Goal: Task Accomplishment & Management: Complete application form

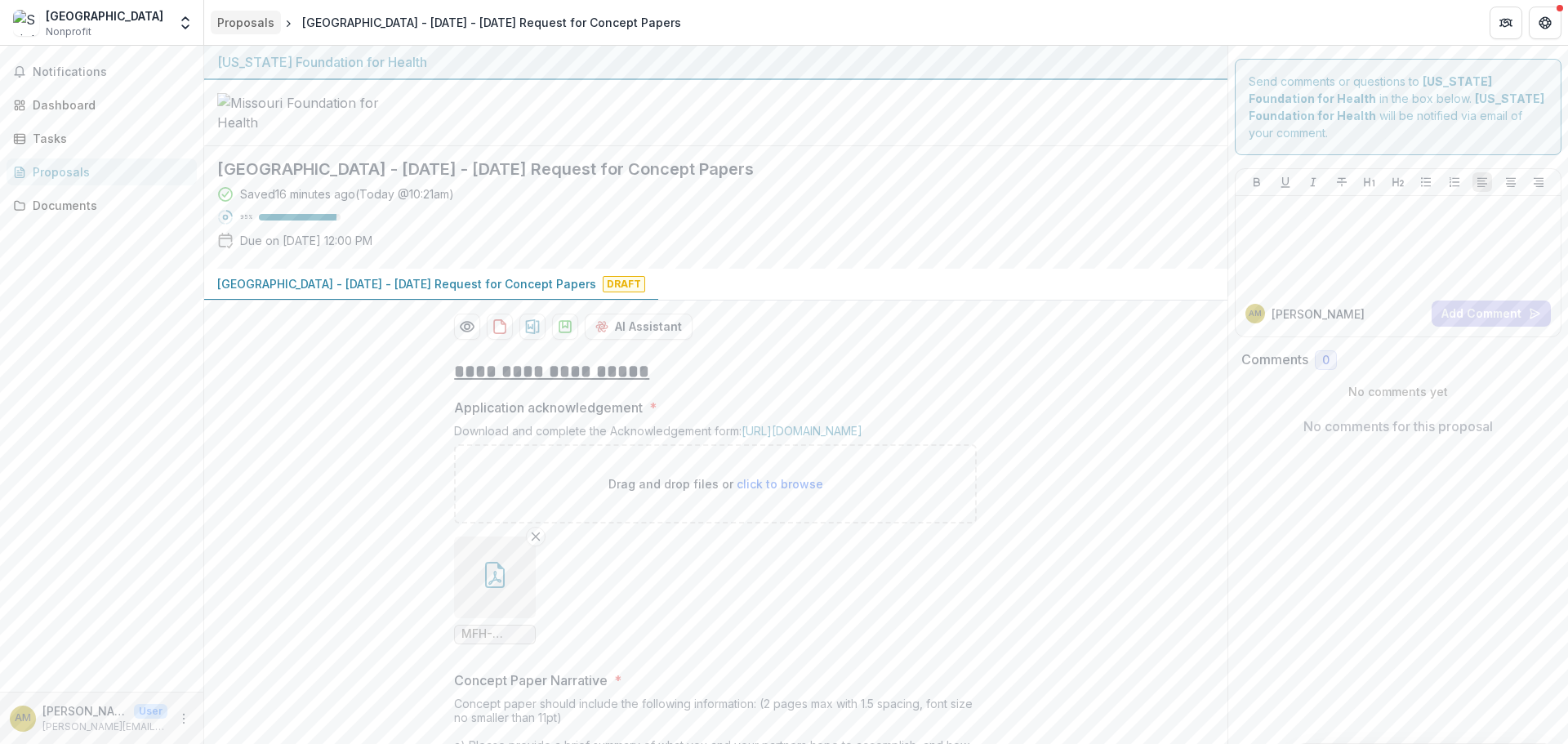
click at [235, 26] on div "Proposals" at bounding box center [246, 22] width 58 height 17
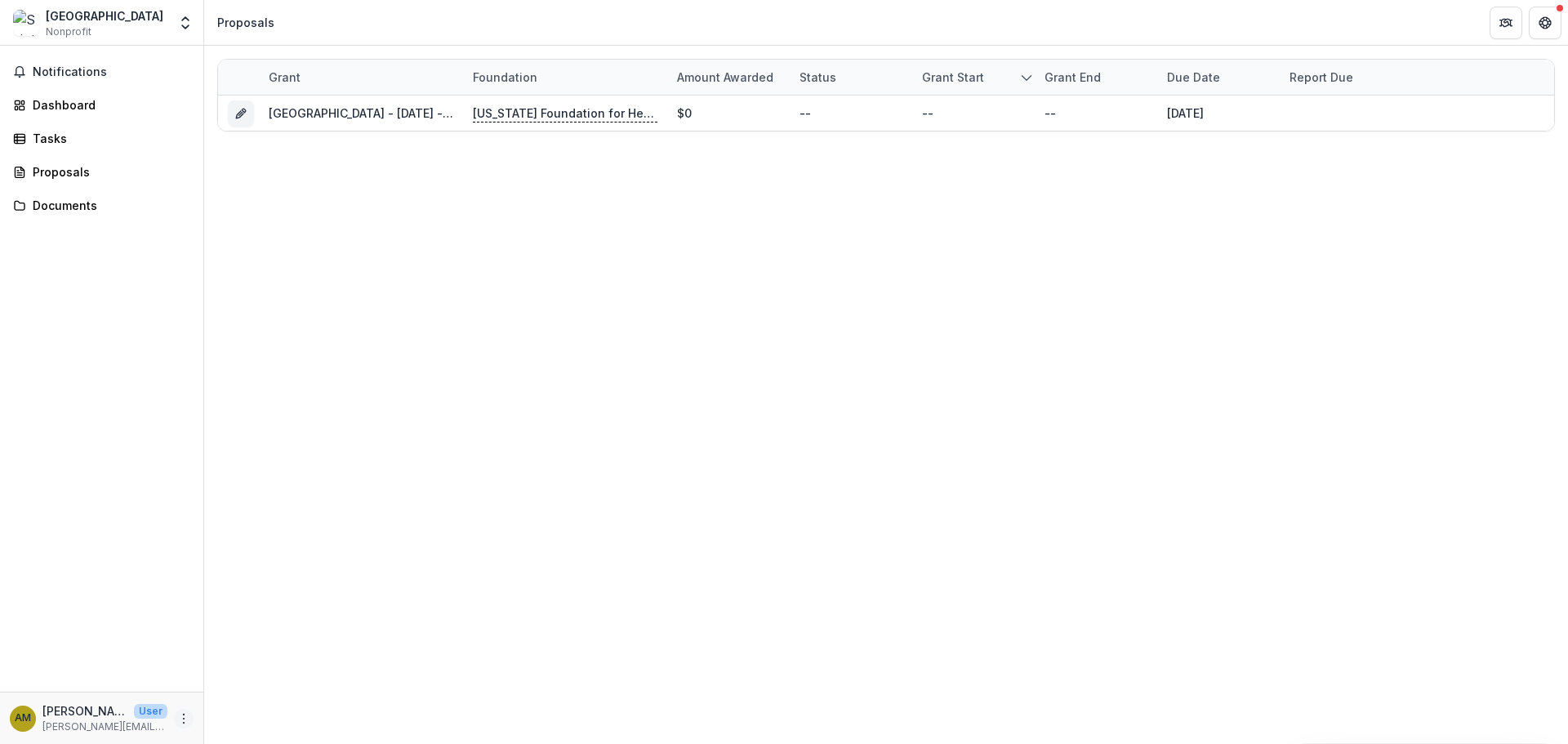
click at [183, 724] on icon "More" at bounding box center [184, 718] width 13 height 13
click at [251, 657] on link "Help Center" at bounding box center [292, 656] width 175 height 27
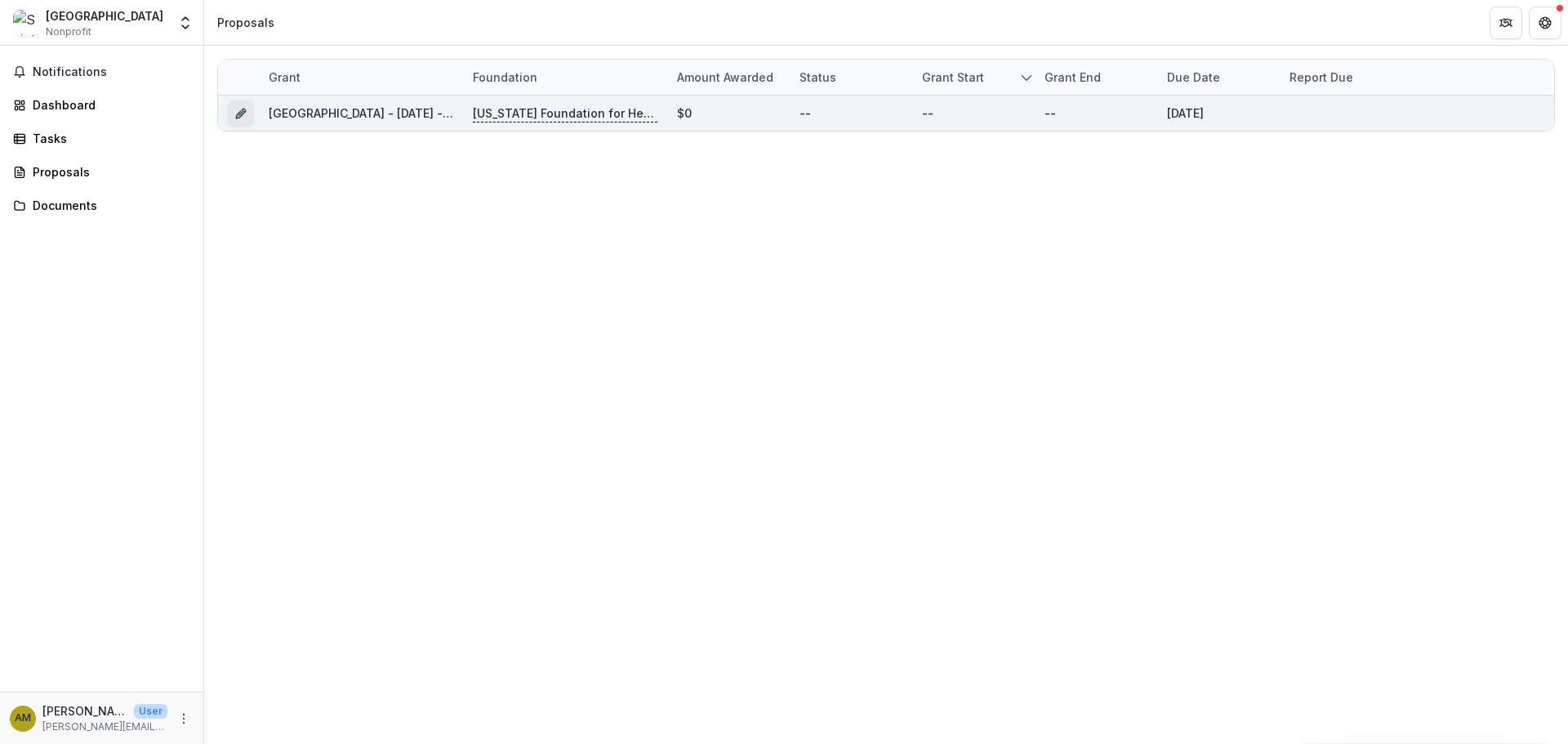
click at [240, 115] on icon "Grant 82ab46c5-576b-41eb-875a-1754206e33dc" at bounding box center [240, 113] width 13 height 13
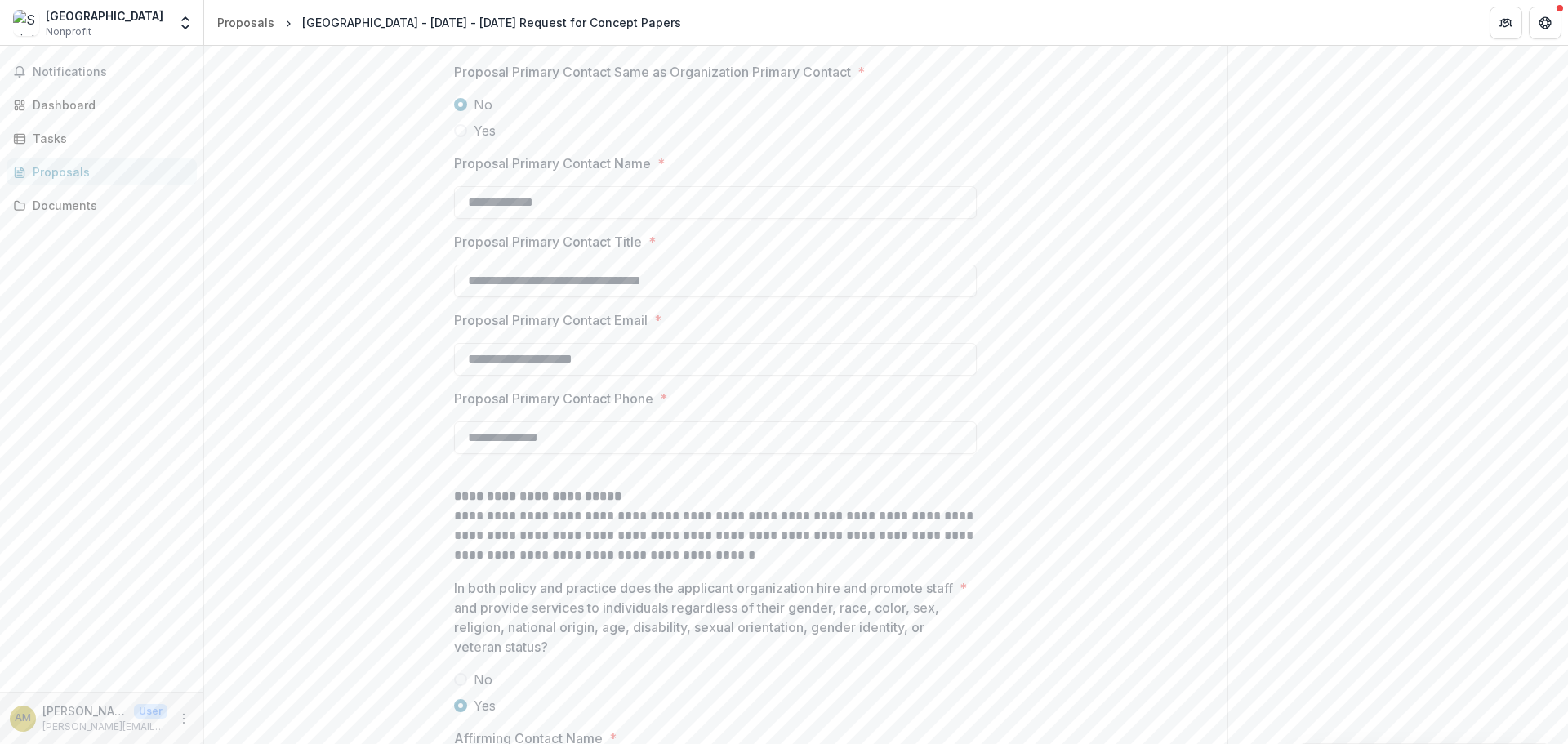
scroll to position [2034, 0]
click at [52, 105] on div "Dashboard" at bounding box center [108, 104] width 151 height 17
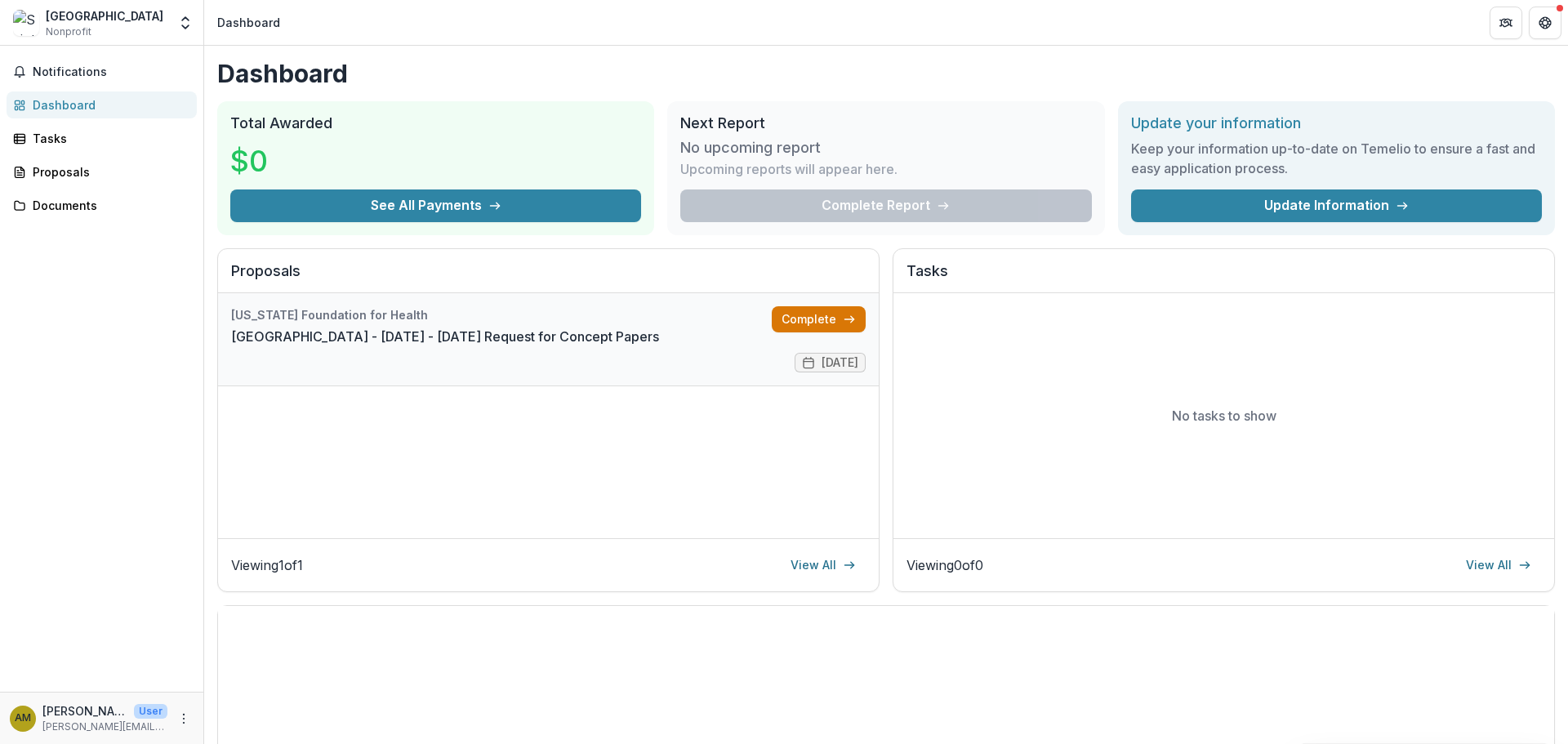
click at [800, 327] on link "Complete" at bounding box center [819, 319] width 94 height 26
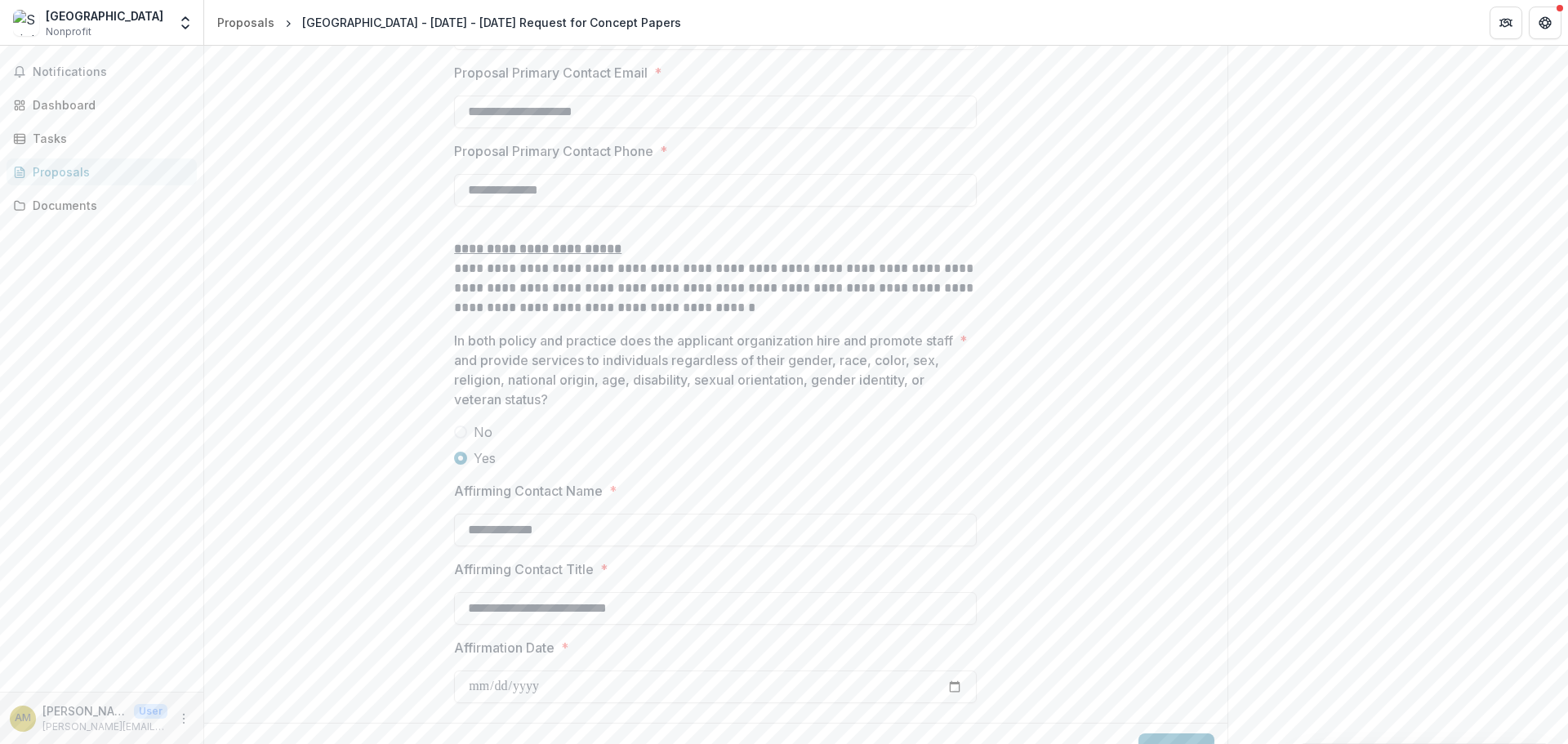
scroll to position [2441, 0]
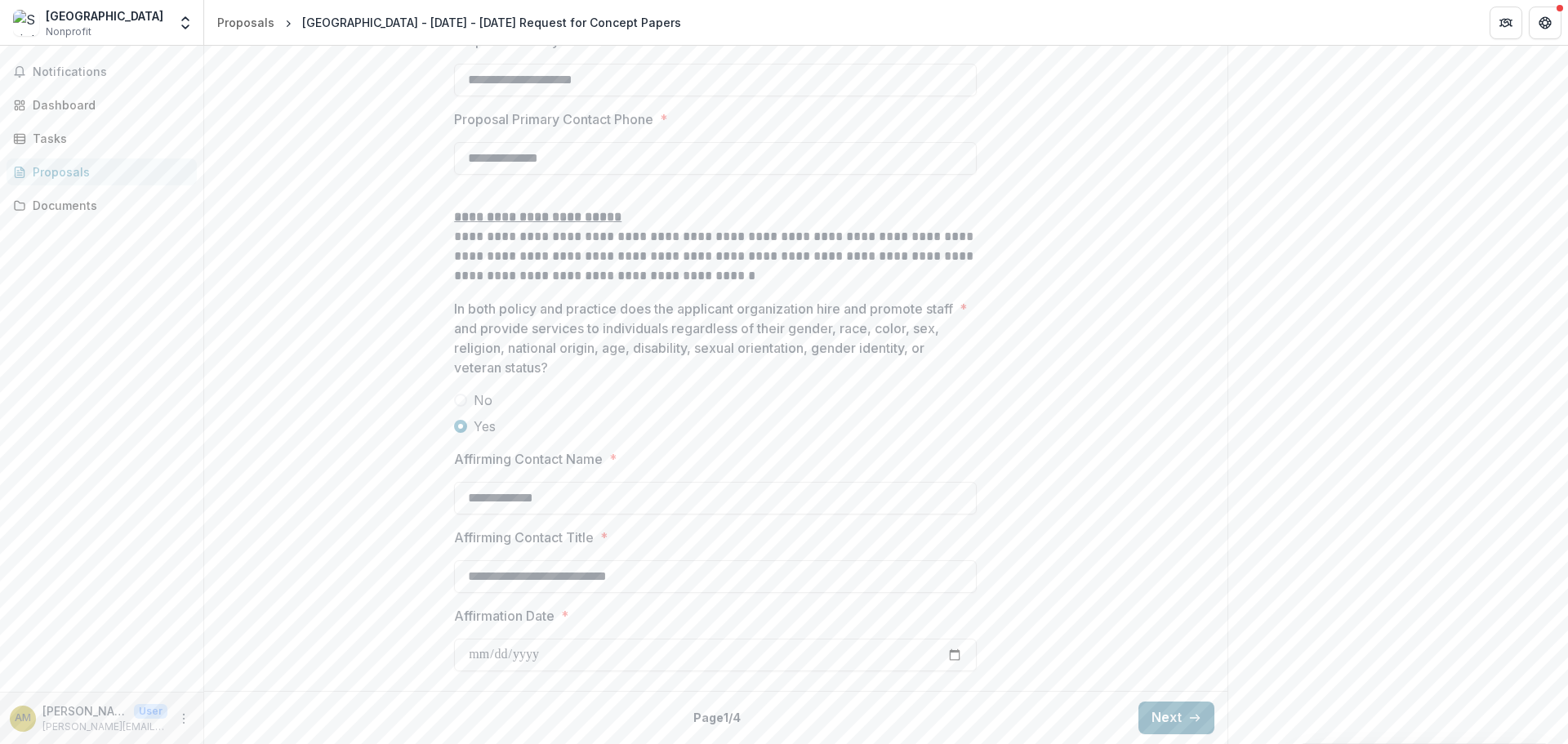
click at [1169, 724] on button "Next" at bounding box center [1176, 717] width 76 height 33
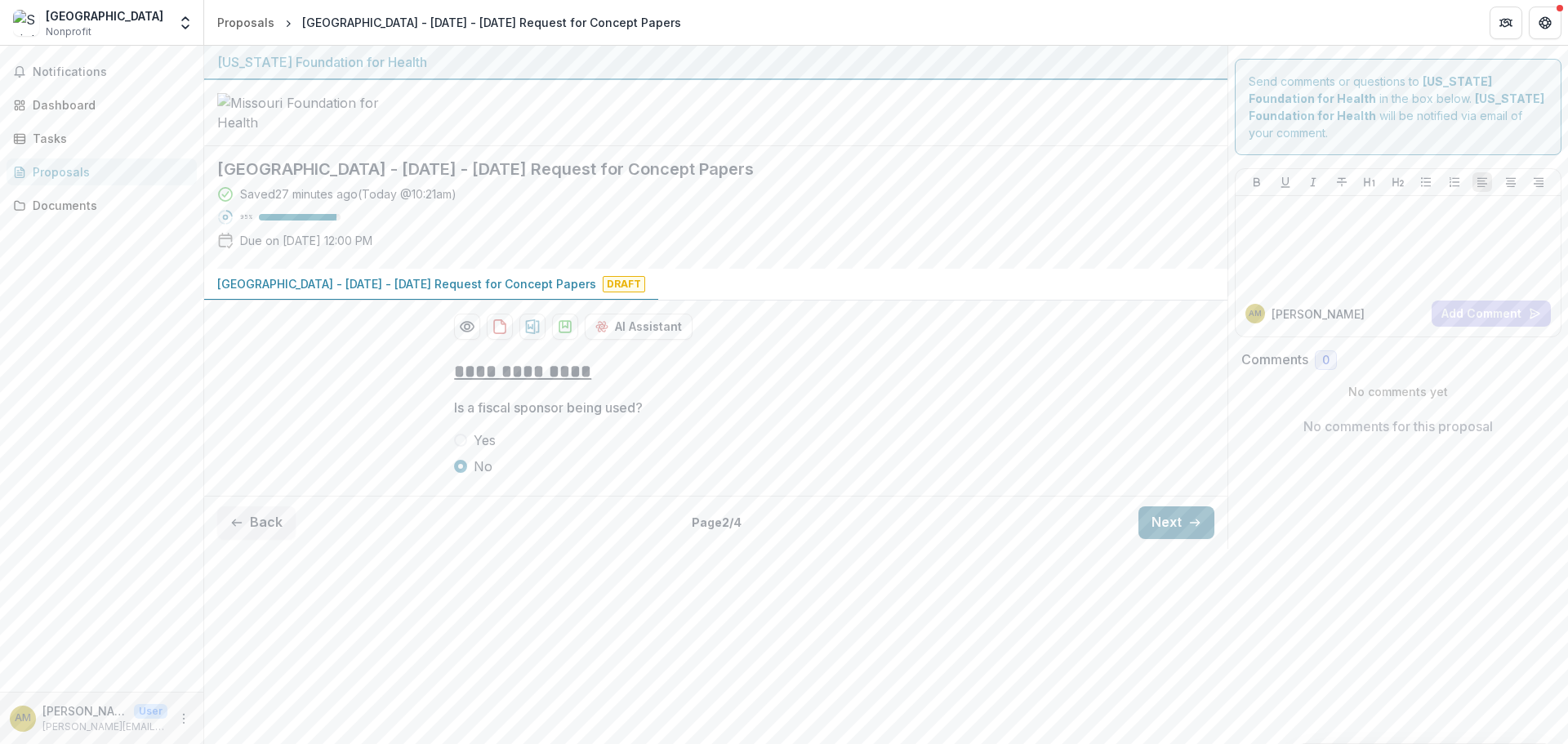
scroll to position [0, 0]
click at [1151, 539] on button "Next" at bounding box center [1176, 522] width 76 height 33
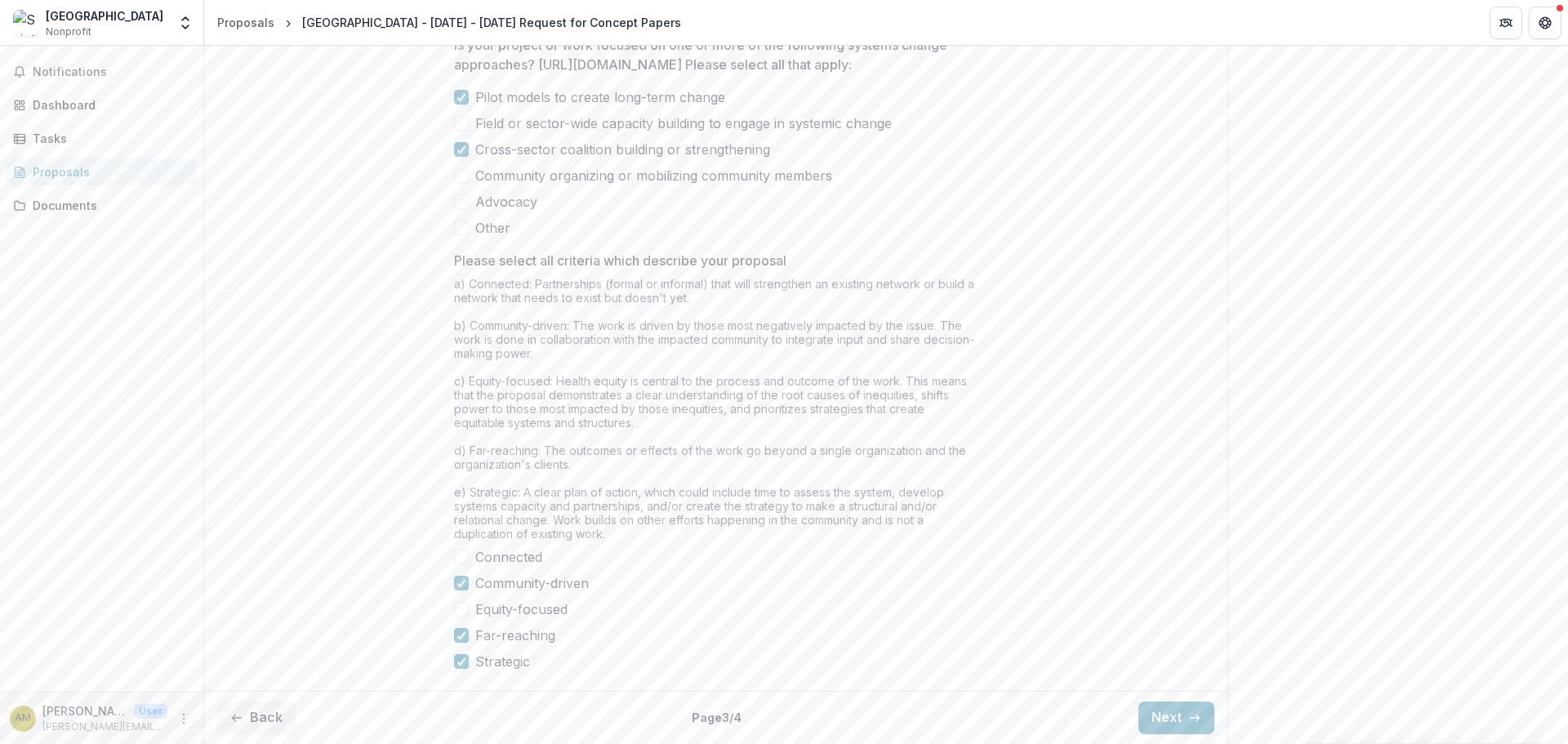
scroll to position [1306, 0]
click at [1164, 721] on button "Next" at bounding box center [1176, 717] width 76 height 33
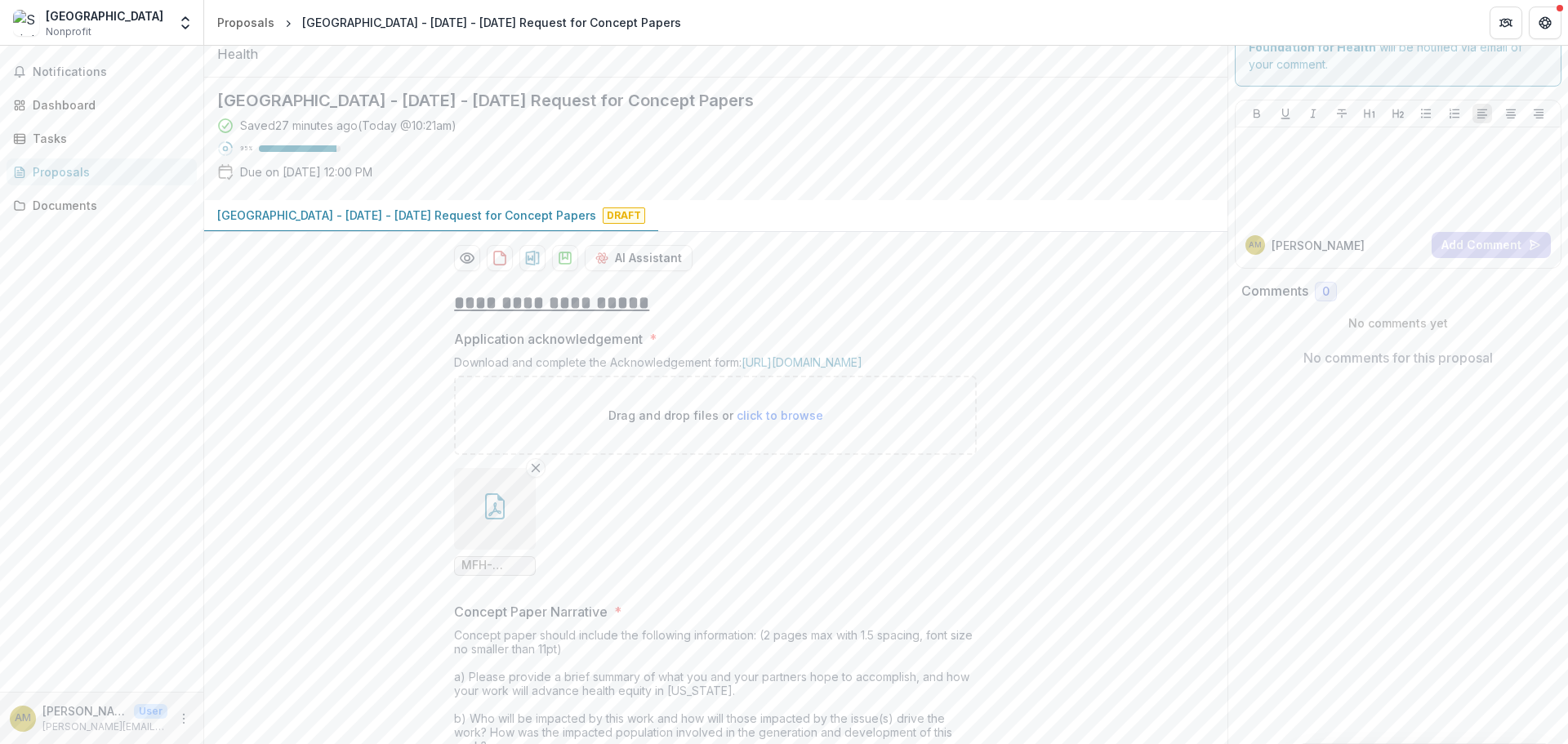
scroll to position [0, 0]
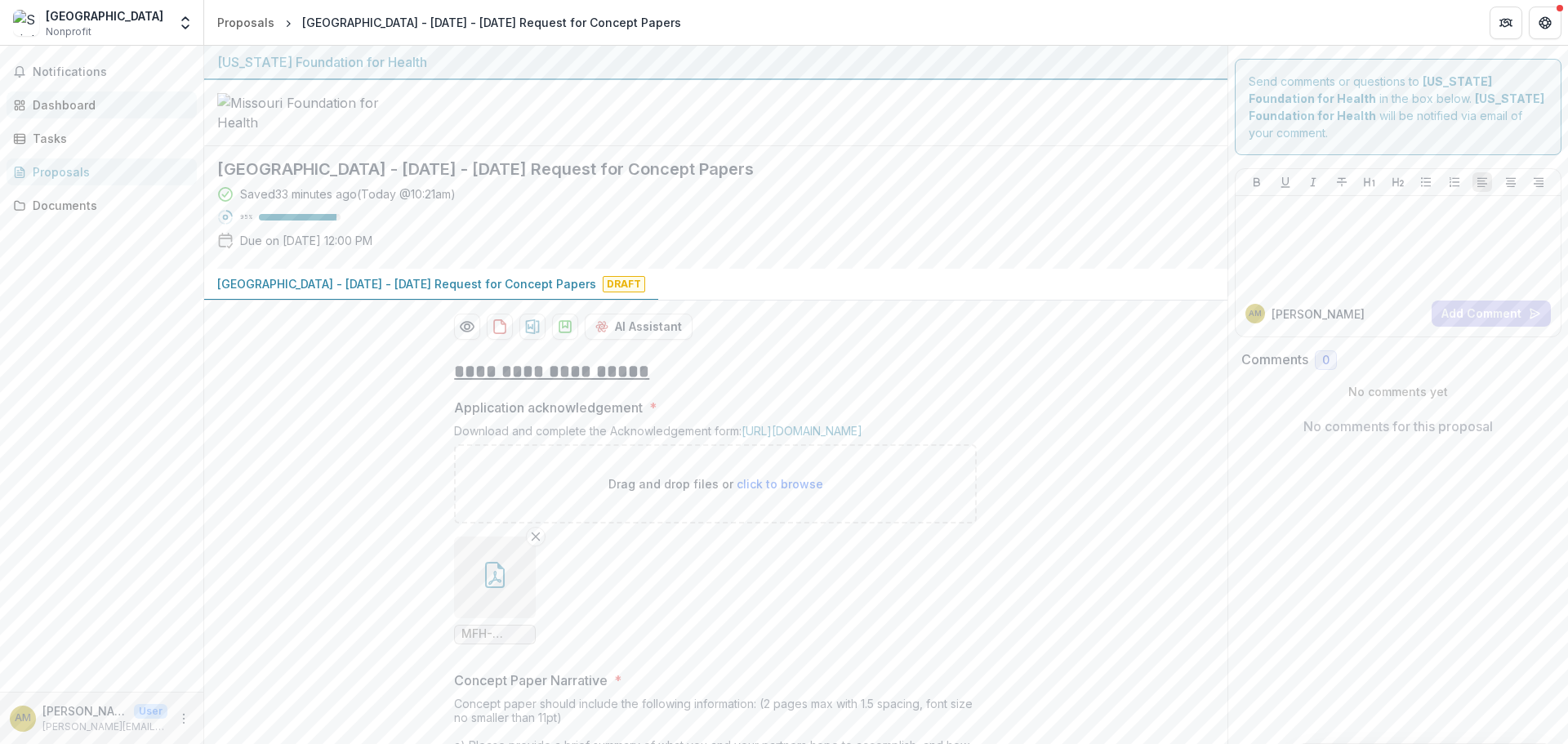
click at [65, 106] on div "Dashboard" at bounding box center [108, 104] width 151 height 17
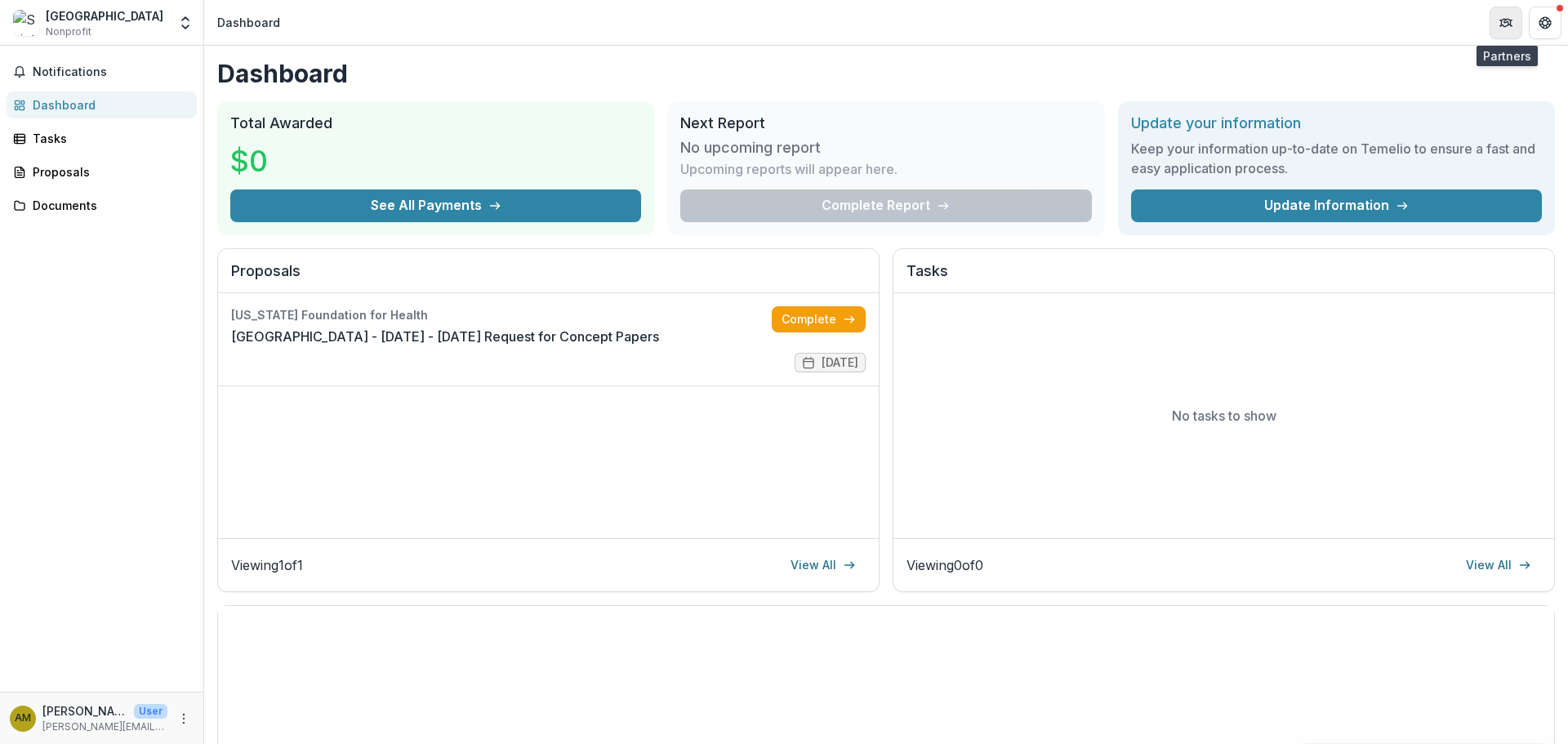
click at [1506, 25] on icon "Partners" at bounding box center [1505, 22] width 13 height 13
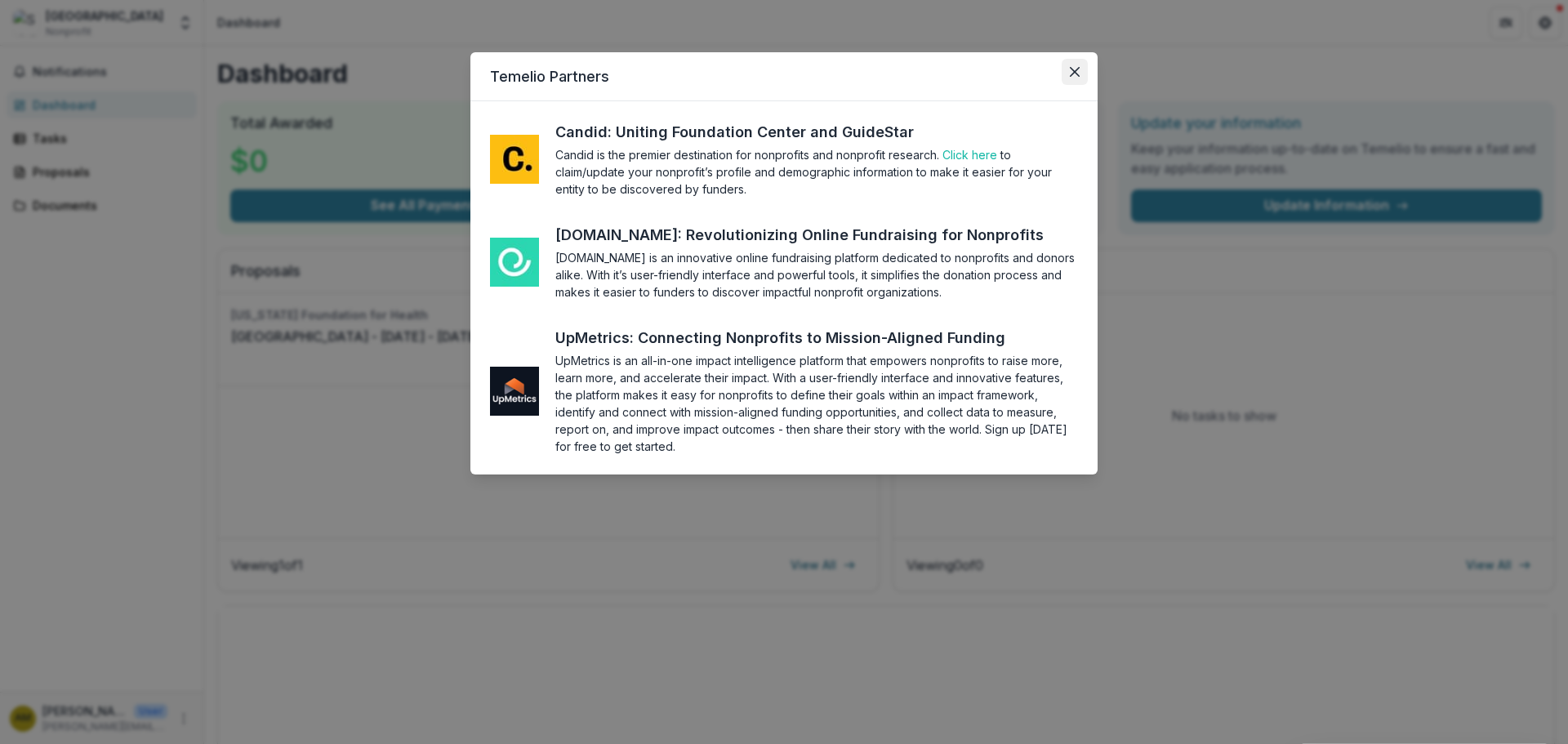
click at [1064, 73] on button "Close" at bounding box center [1075, 71] width 26 height 26
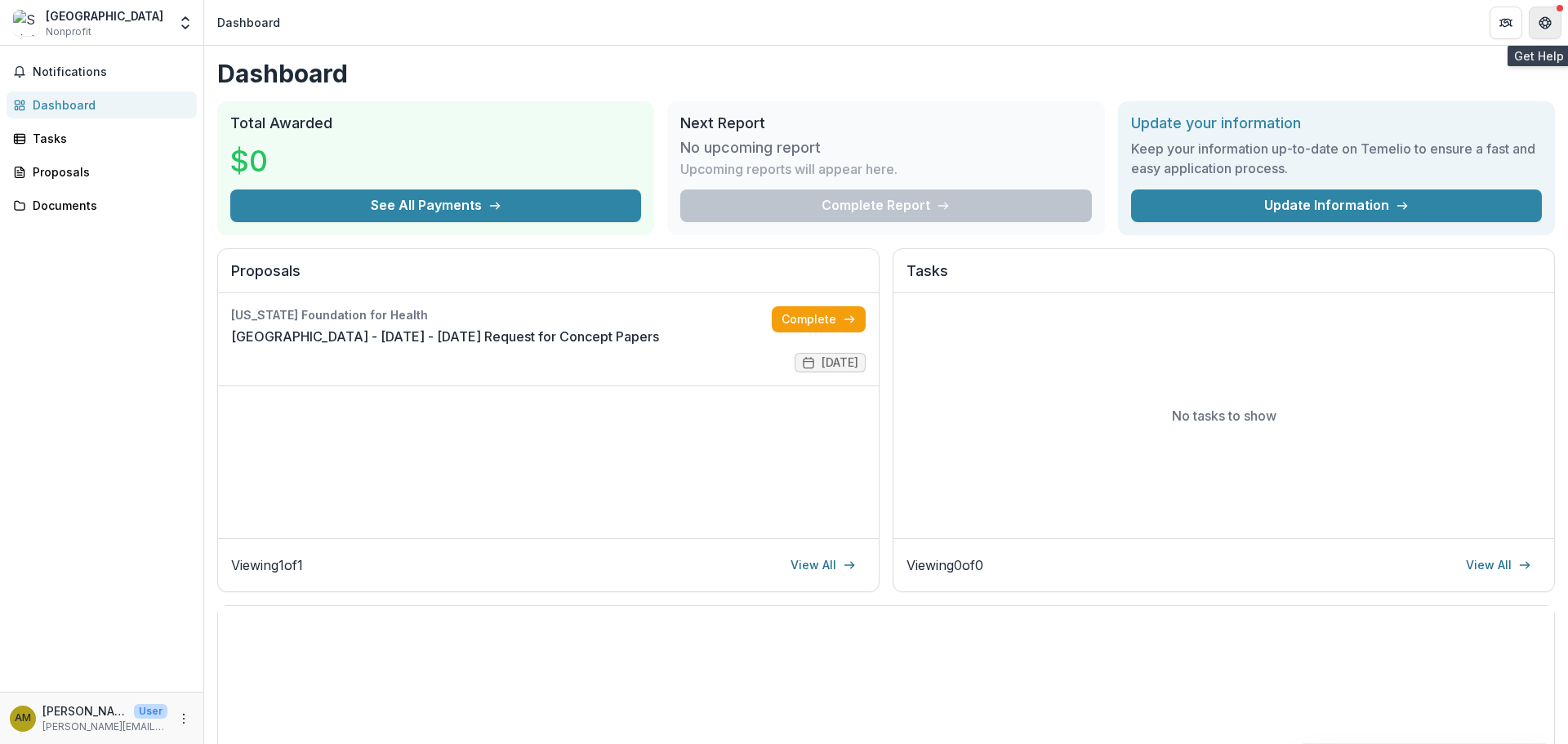
click at [1539, 26] on icon "Get Help" at bounding box center [1544, 22] width 13 height 13
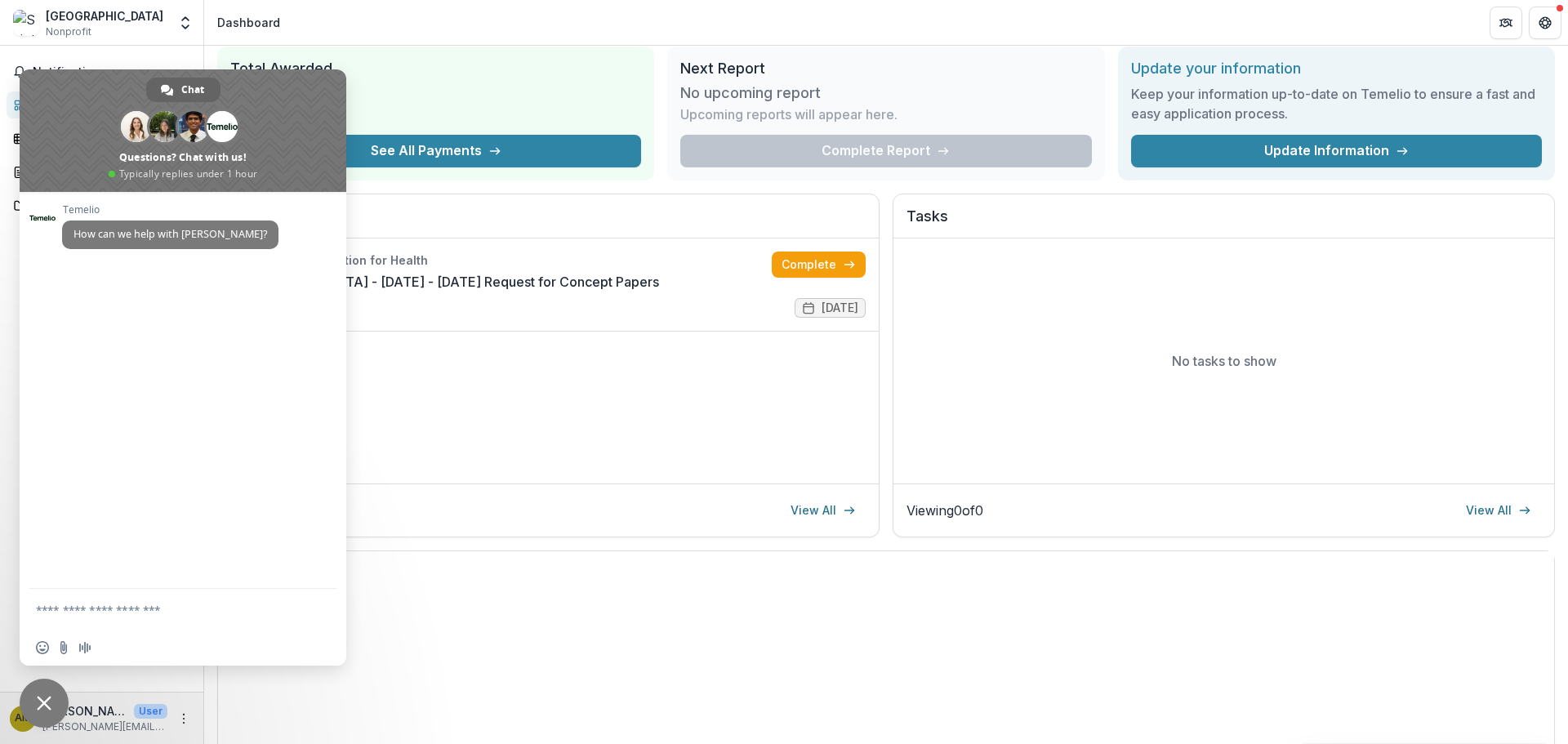
scroll to position [81, 0]
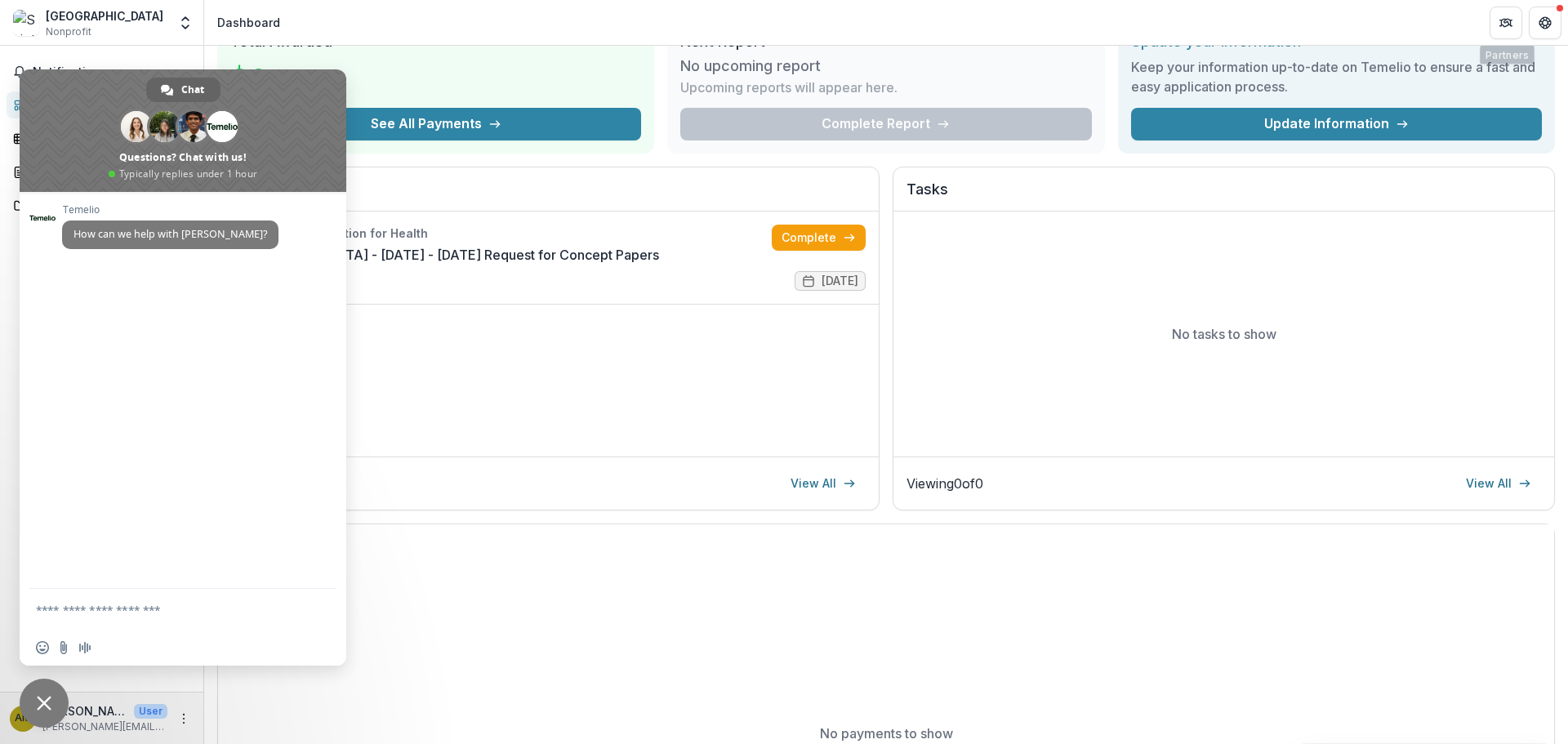
click at [1390, 16] on header "Dashboard" at bounding box center [886, 22] width 1364 height 45
click at [42, 707] on span "Close chat" at bounding box center [44, 702] width 15 height 15
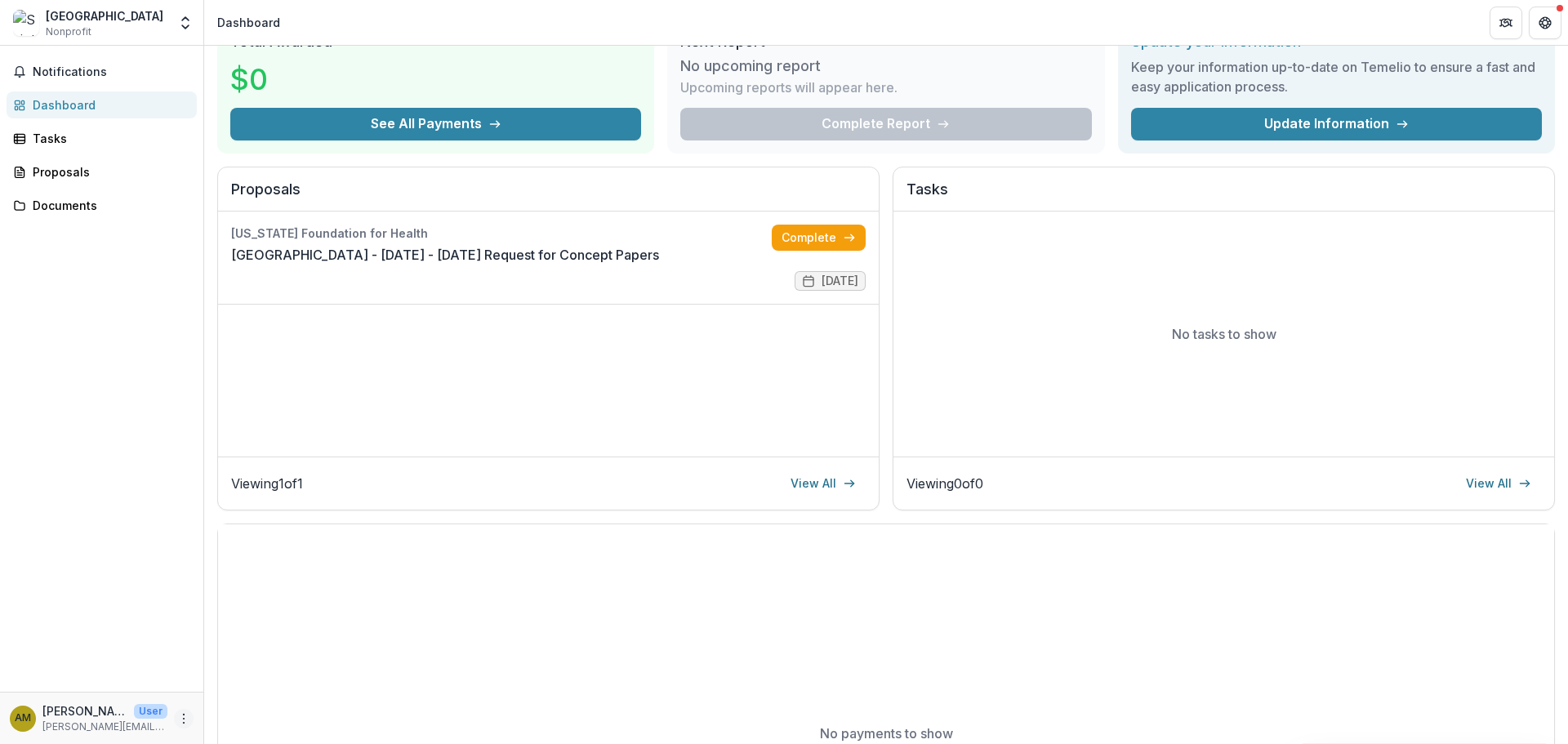
click at [185, 720] on icon "More" at bounding box center [184, 718] width 13 height 13
click at [253, 688] on link "Settings" at bounding box center [292, 683] width 175 height 27
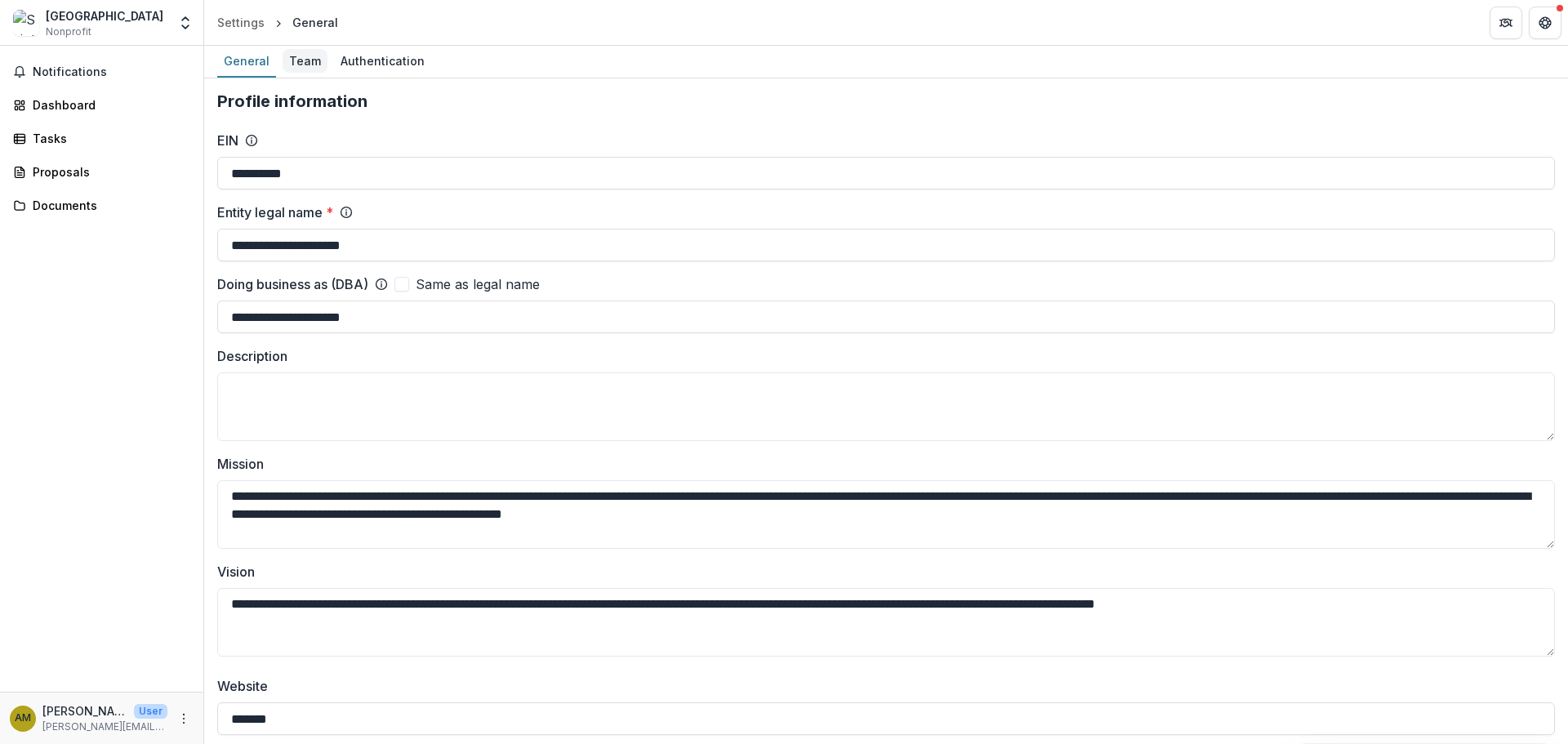
click at [300, 60] on div "Team" at bounding box center [305, 61] width 45 height 24
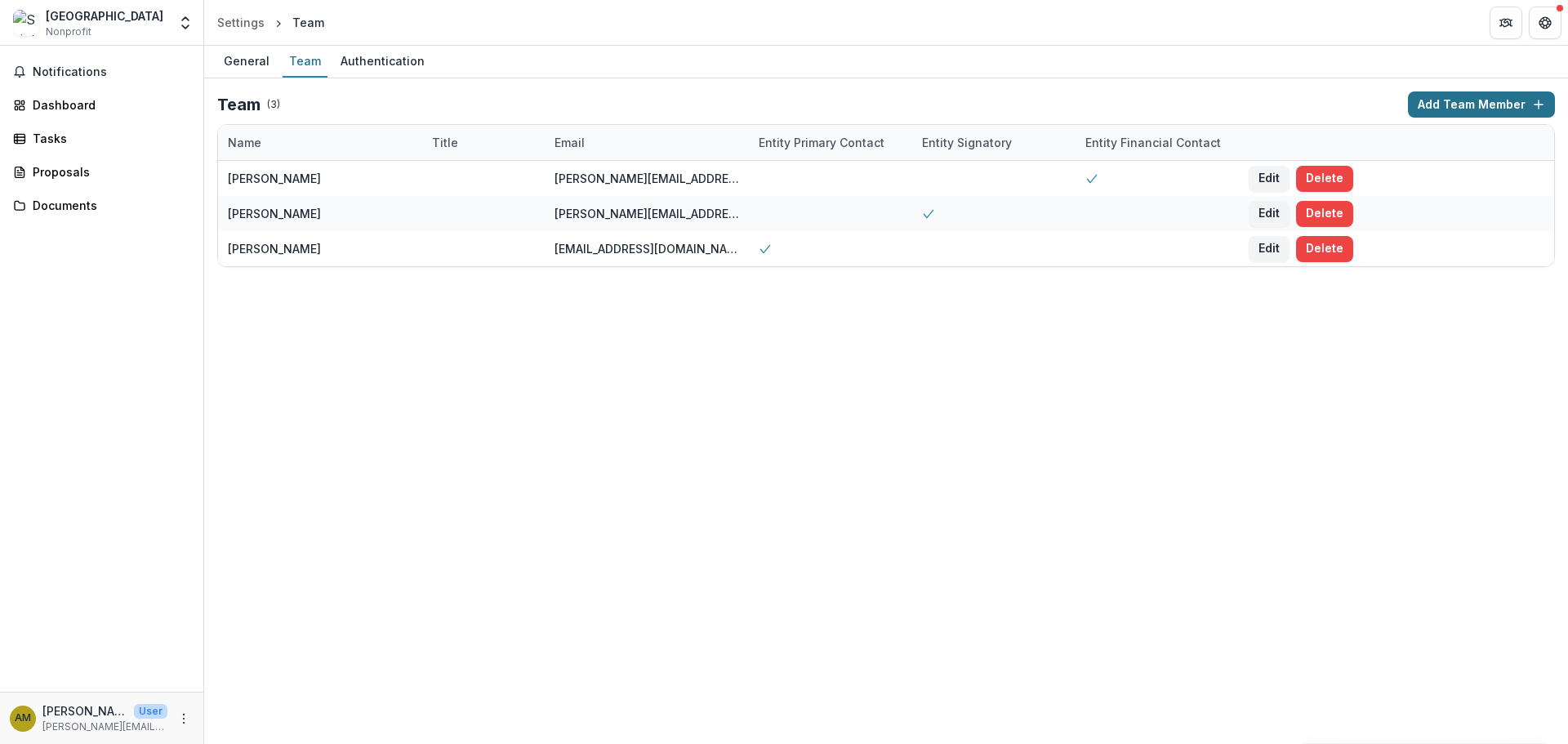
click at [1445, 107] on button "Add Team Member" at bounding box center [1482, 104] width 147 height 26
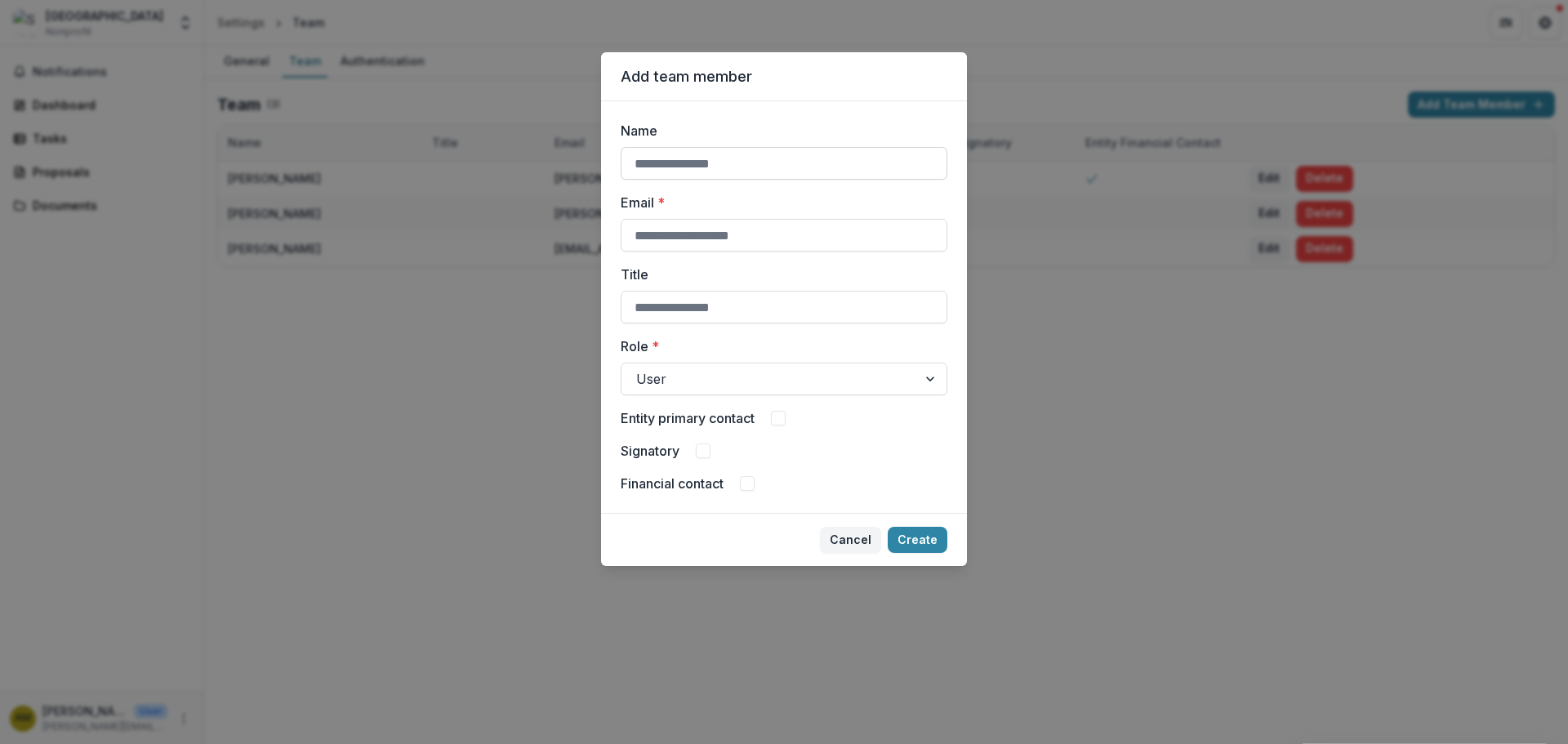
click at [669, 164] on input "Name" at bounding box center [783, 163] width 327 height 33
paste input "**********"
click at [647, 164] on input "**********" at bounding box center [783, 163] width 327 height 33
type input "**********"
click at [658, 244] on input "Email *" at bounding box center [783, 235] width 327 height 33
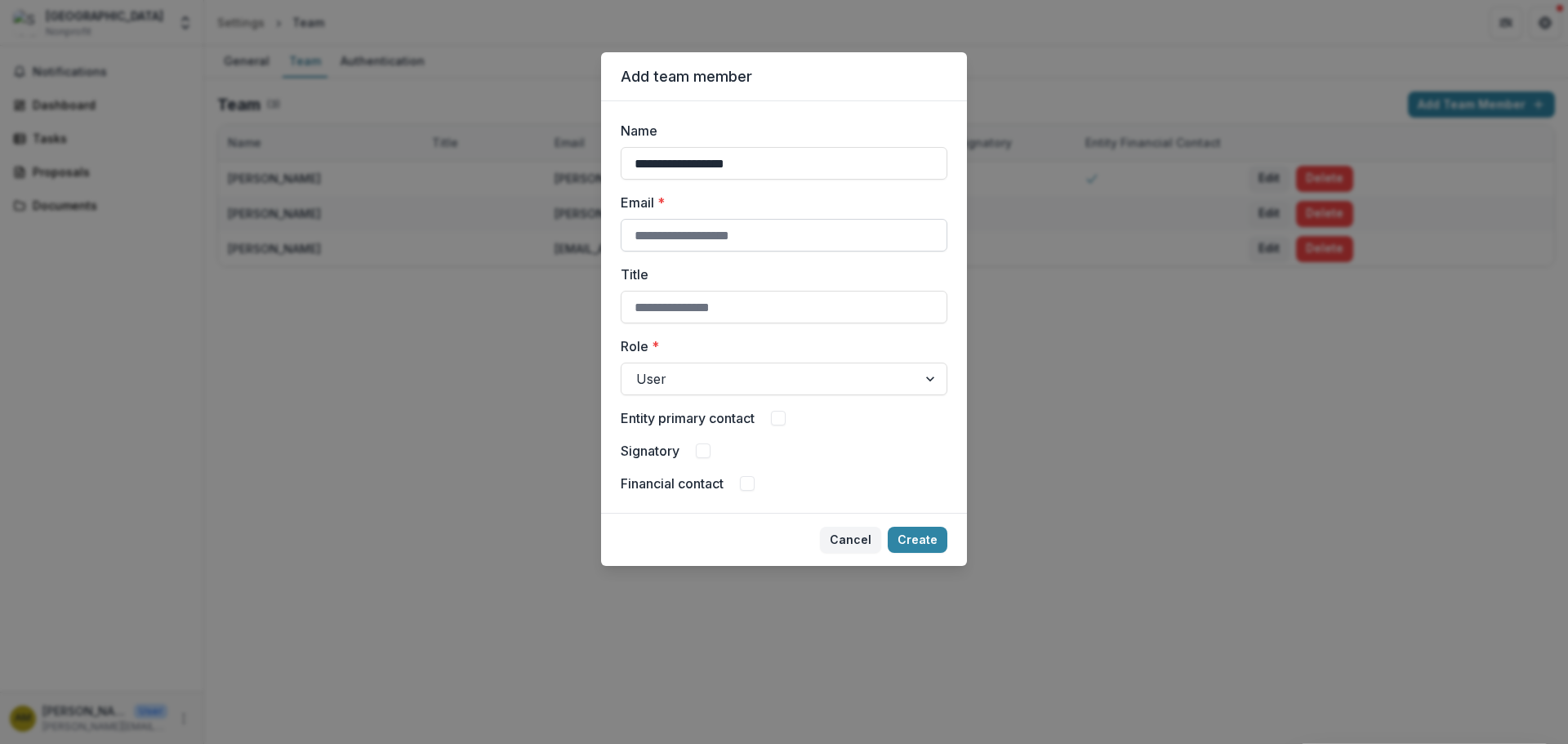
paste input "**********"
type input "**********"
click at [701, 303] on input "Title" at bounding box center [783, 307] width 327 height 33
paste input "**********"
type input "**********"
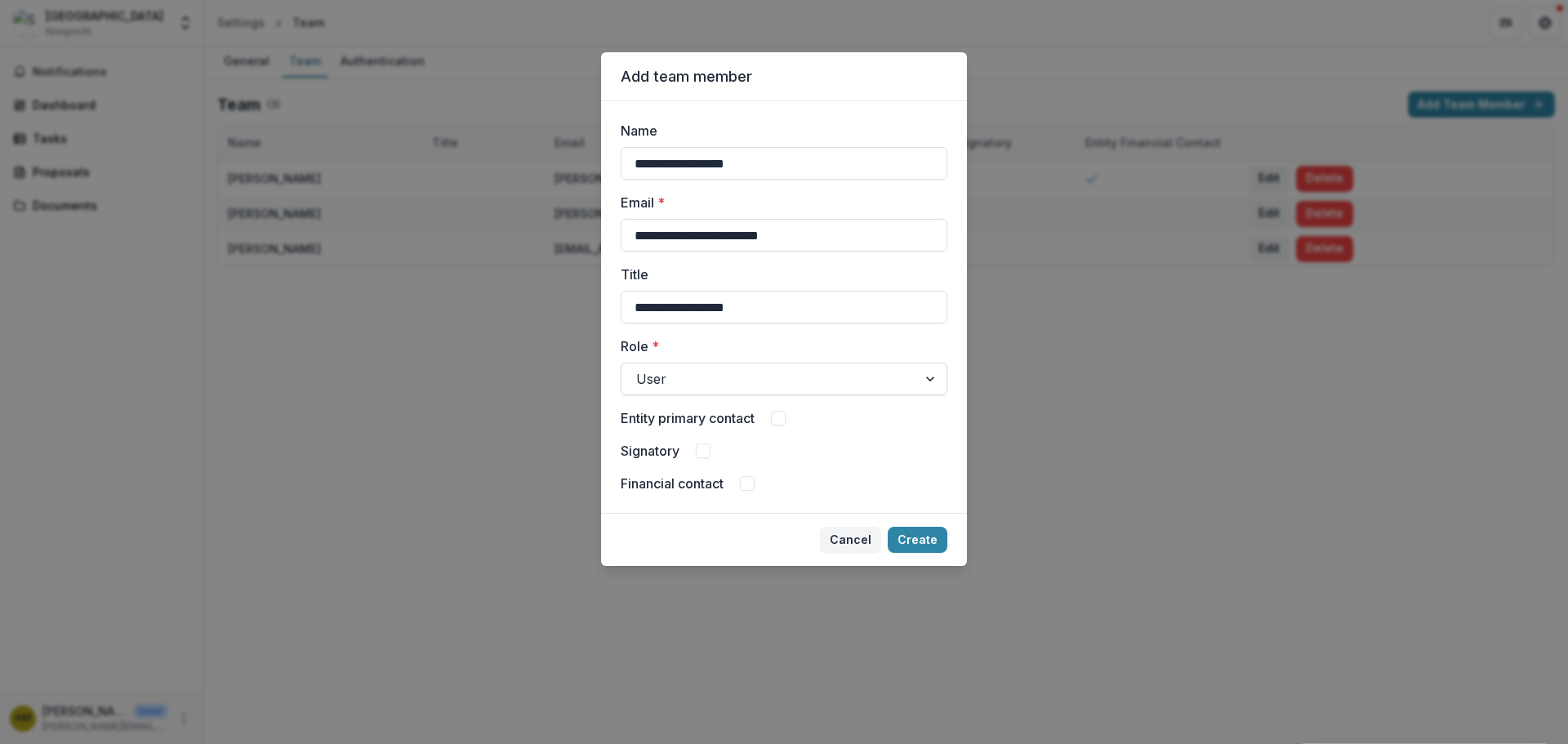
click at [926, 377] on div at bounding box center [932, 378] width 30 height 31
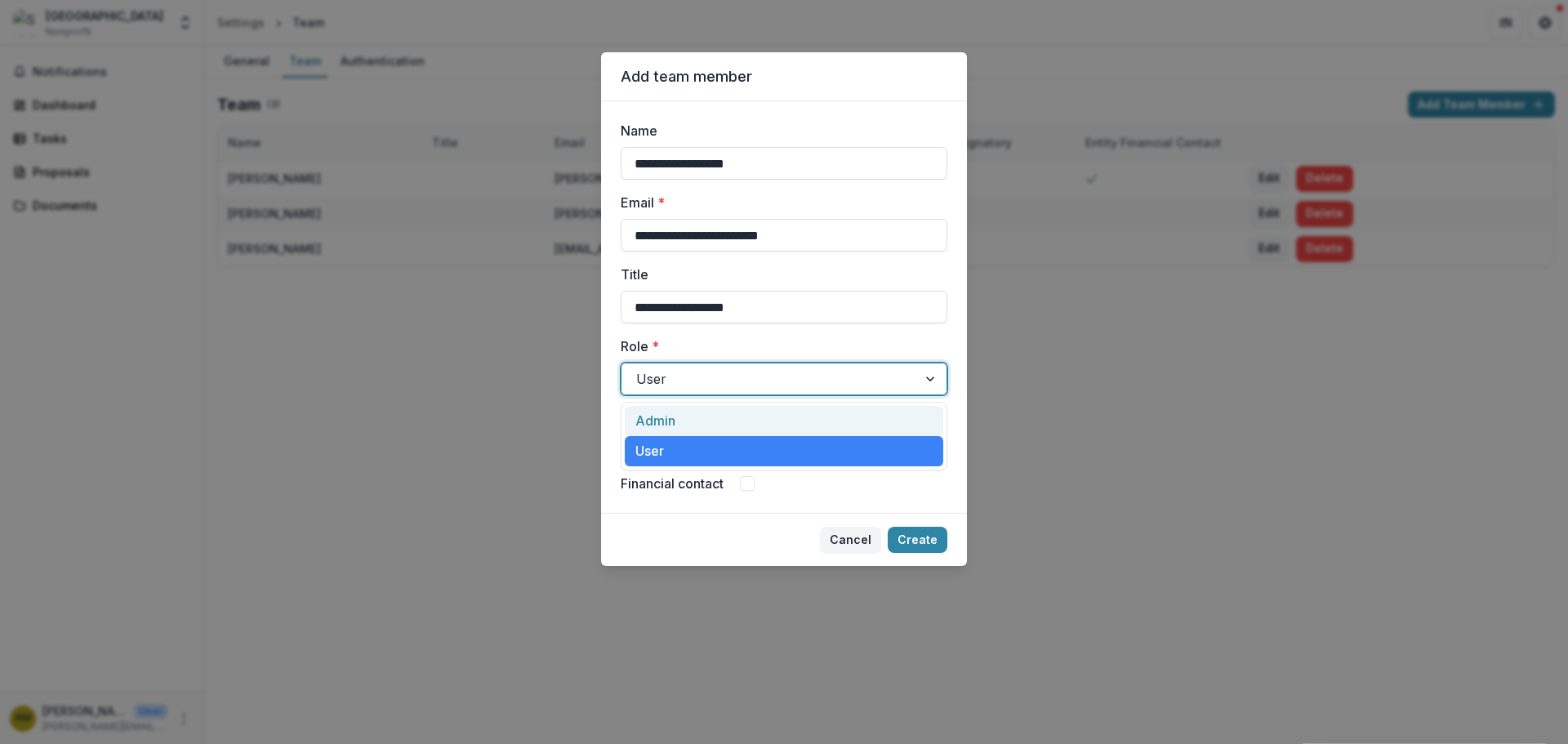
click at [666, 415] on div "Admin" at bounding box center [784, 421] width 319 height 30
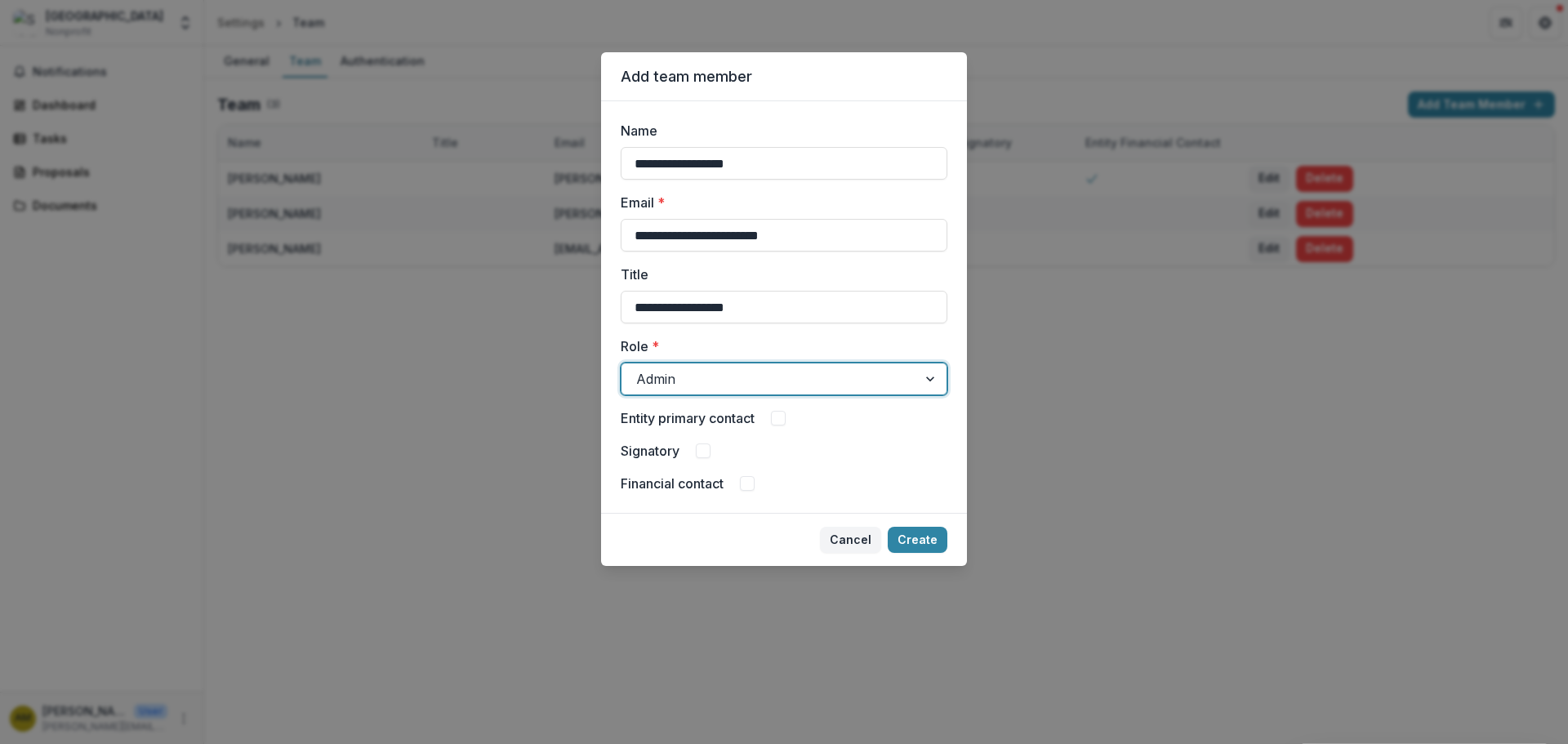
click at [744, 482] on span at bounding box center [747, 483] width 15 height 15
click at [929, 371] on div at bounding box center [932, 378] width 30 height 31
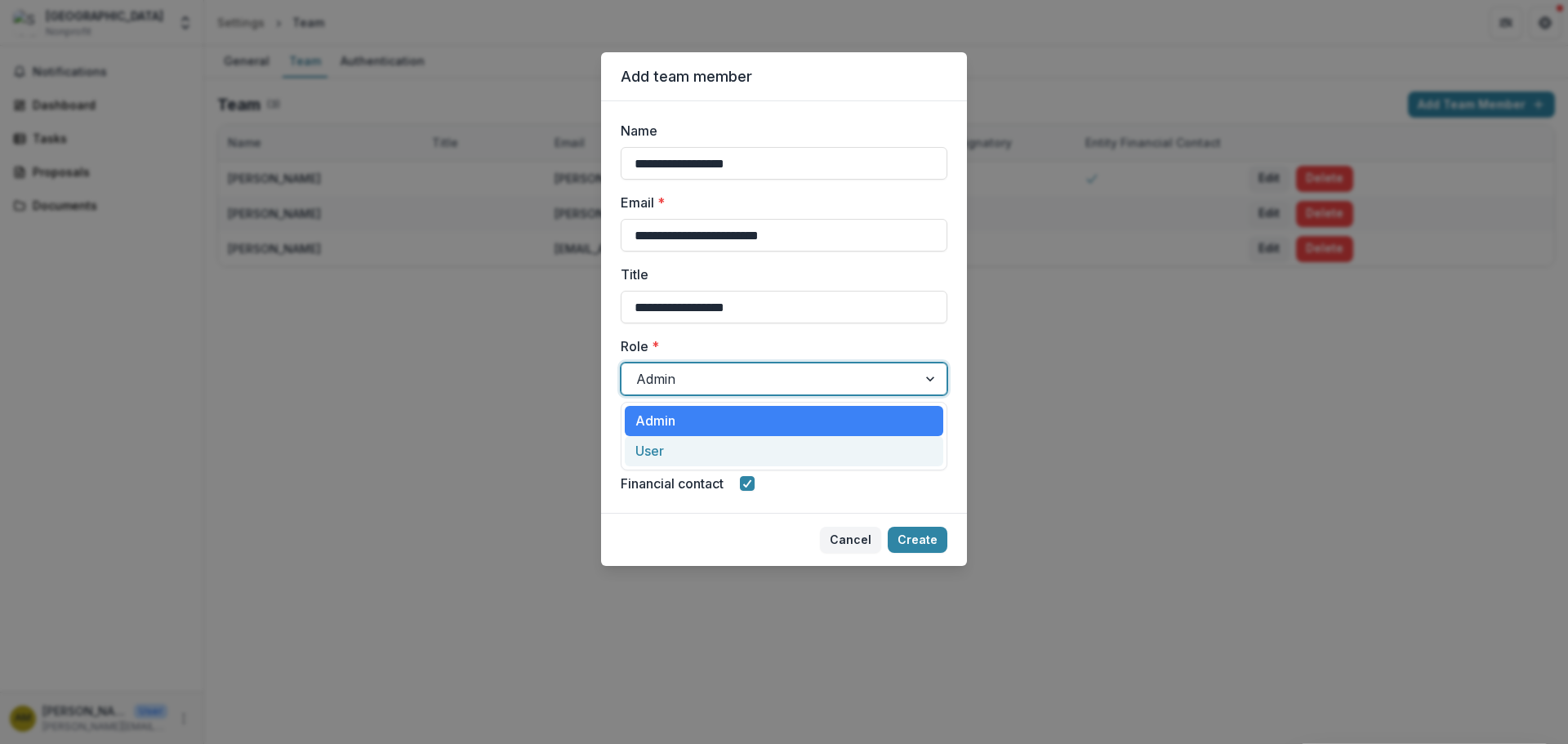
click at [659, 461] on div "User" at bounding box center [784, 450] width 319 height 30
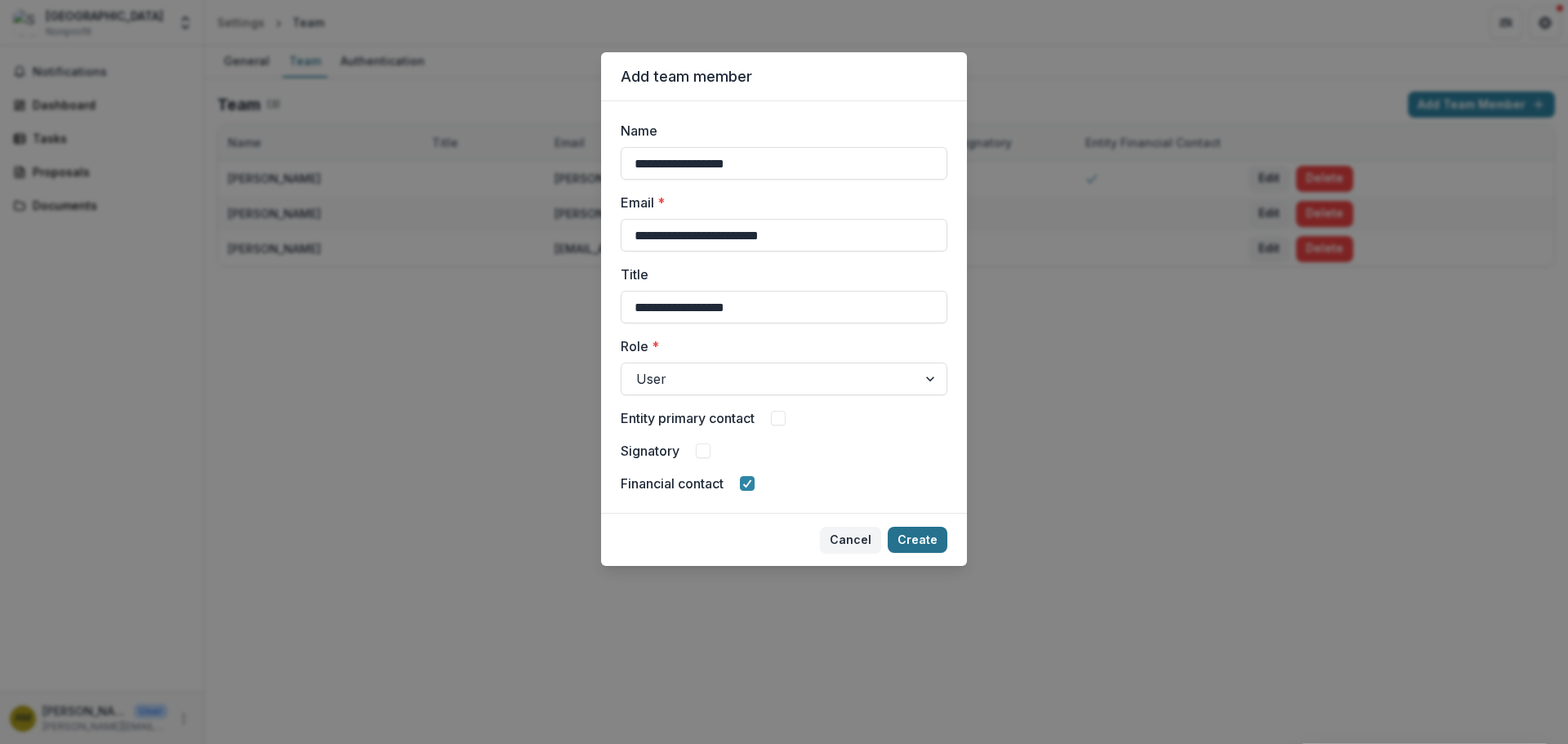
click at [910, 545] on button "Create" at bounding box center [917, 540] width 60 height 26
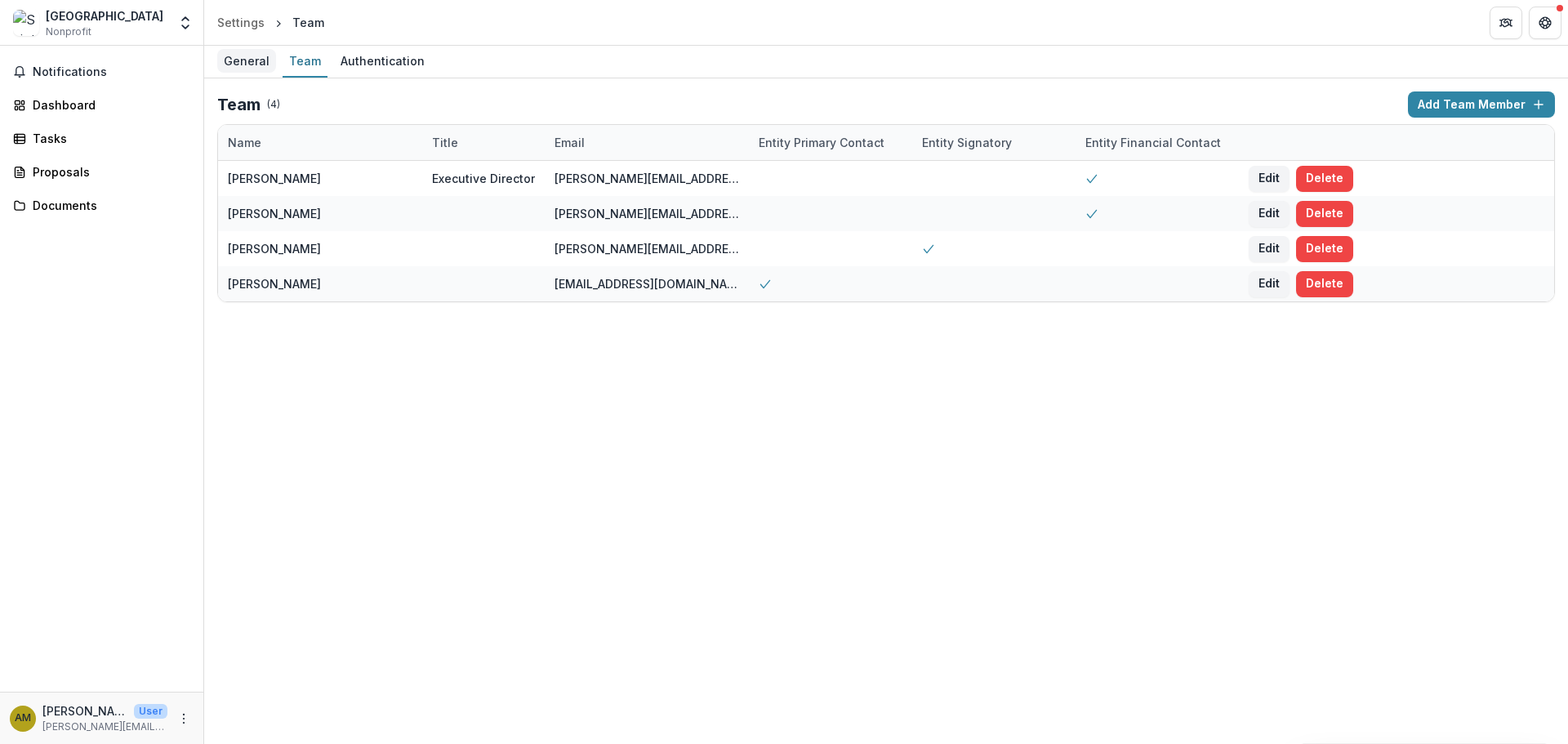
click at [234, 64] on div "General" at bounding box center [246, 61] width 59 height 24
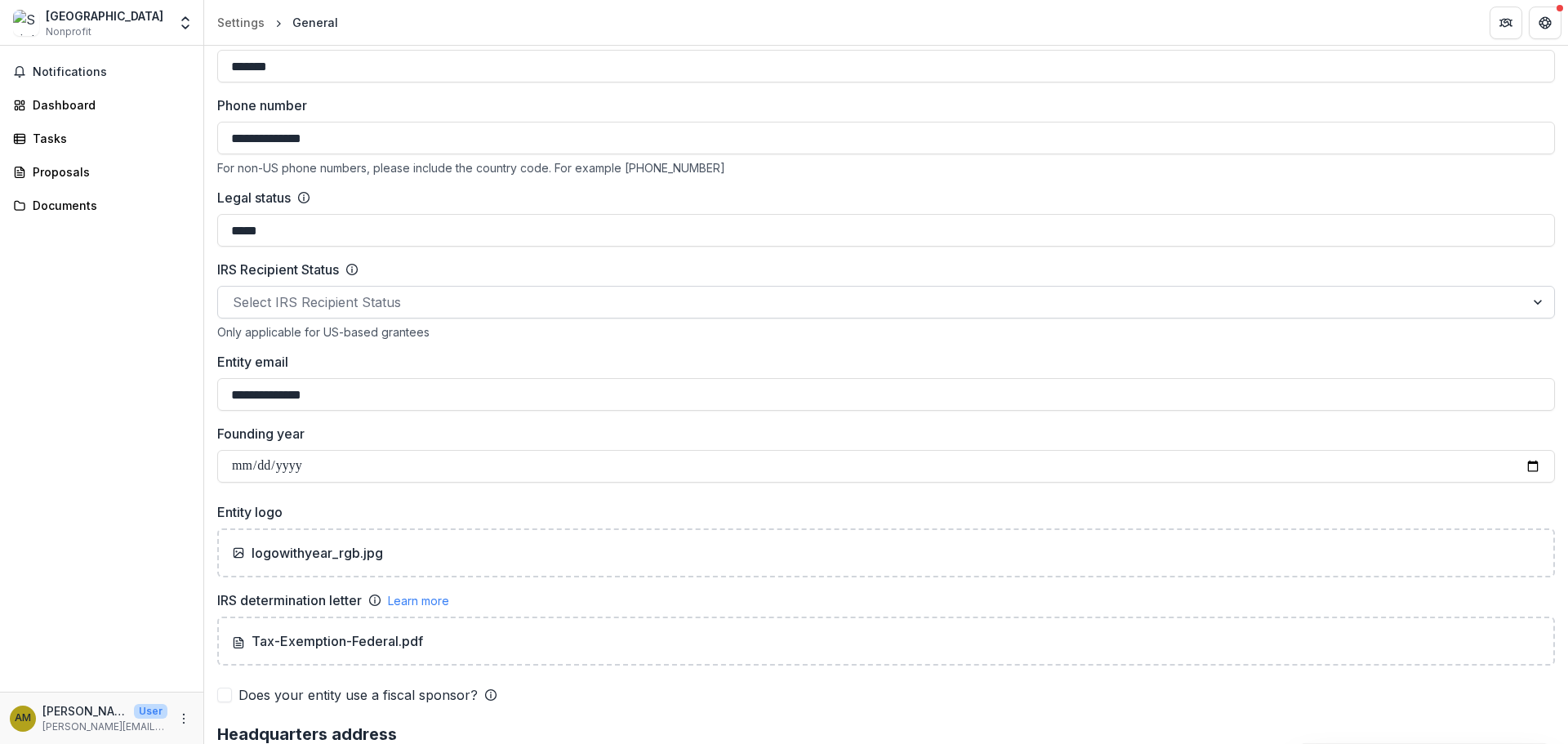
scroll to position [653, 0]
click at [325, 294] on div at bounding box center [871, 301] width 1277 height 23
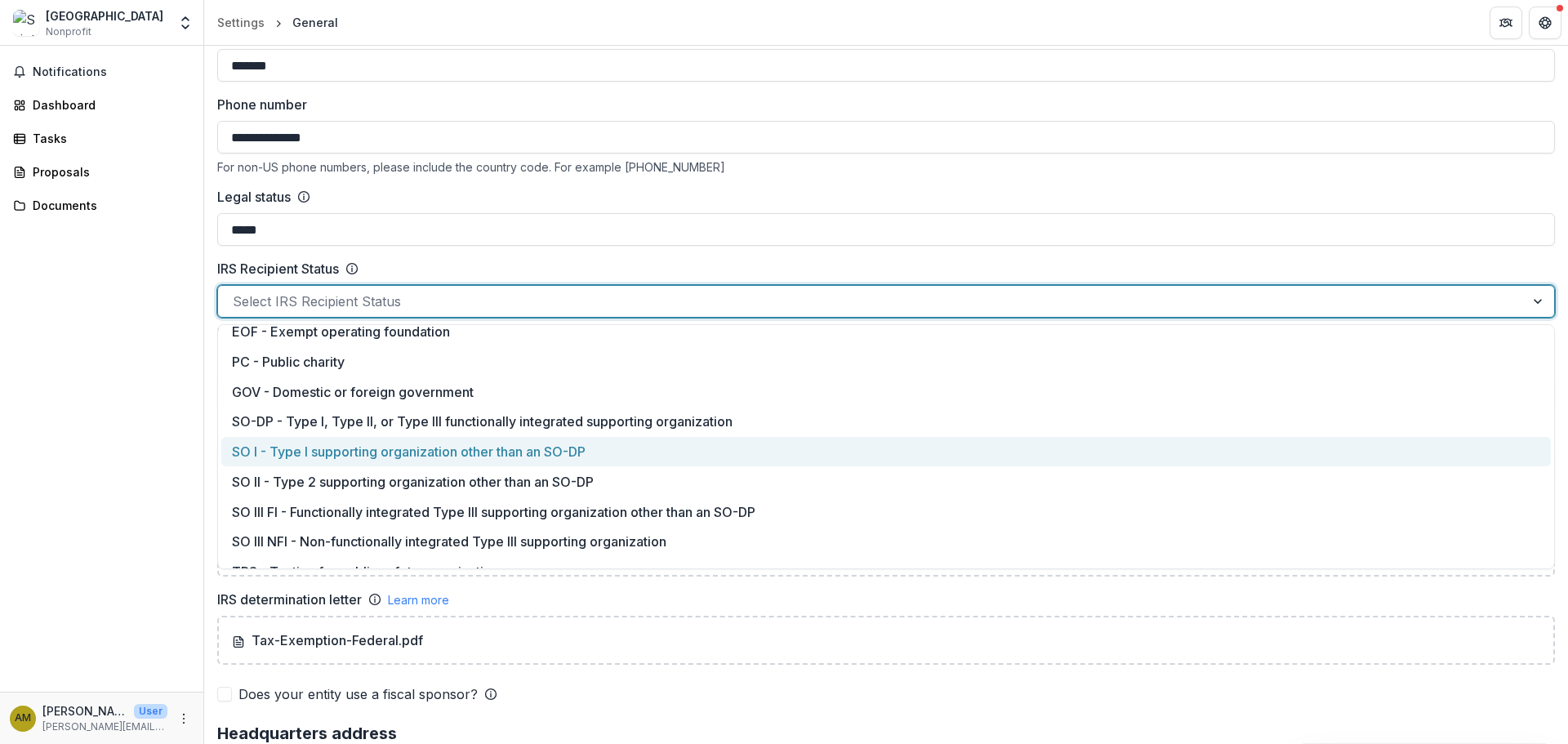
scroll to position [0, 0]
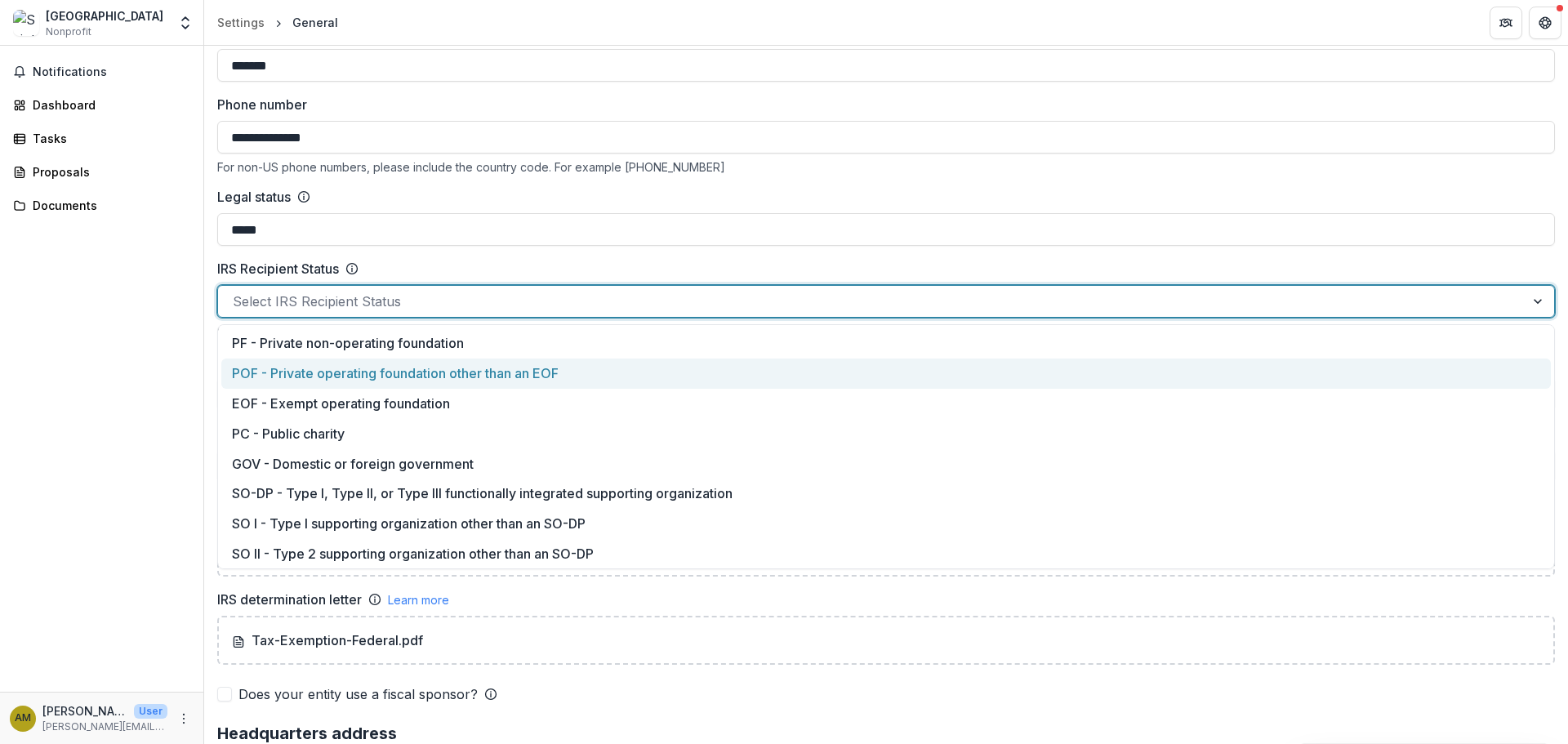
click at [76, 399] on div "Notifications Dashboard Tasks Proposals Documents" at bounding box center [101, 368] width 203 height 646
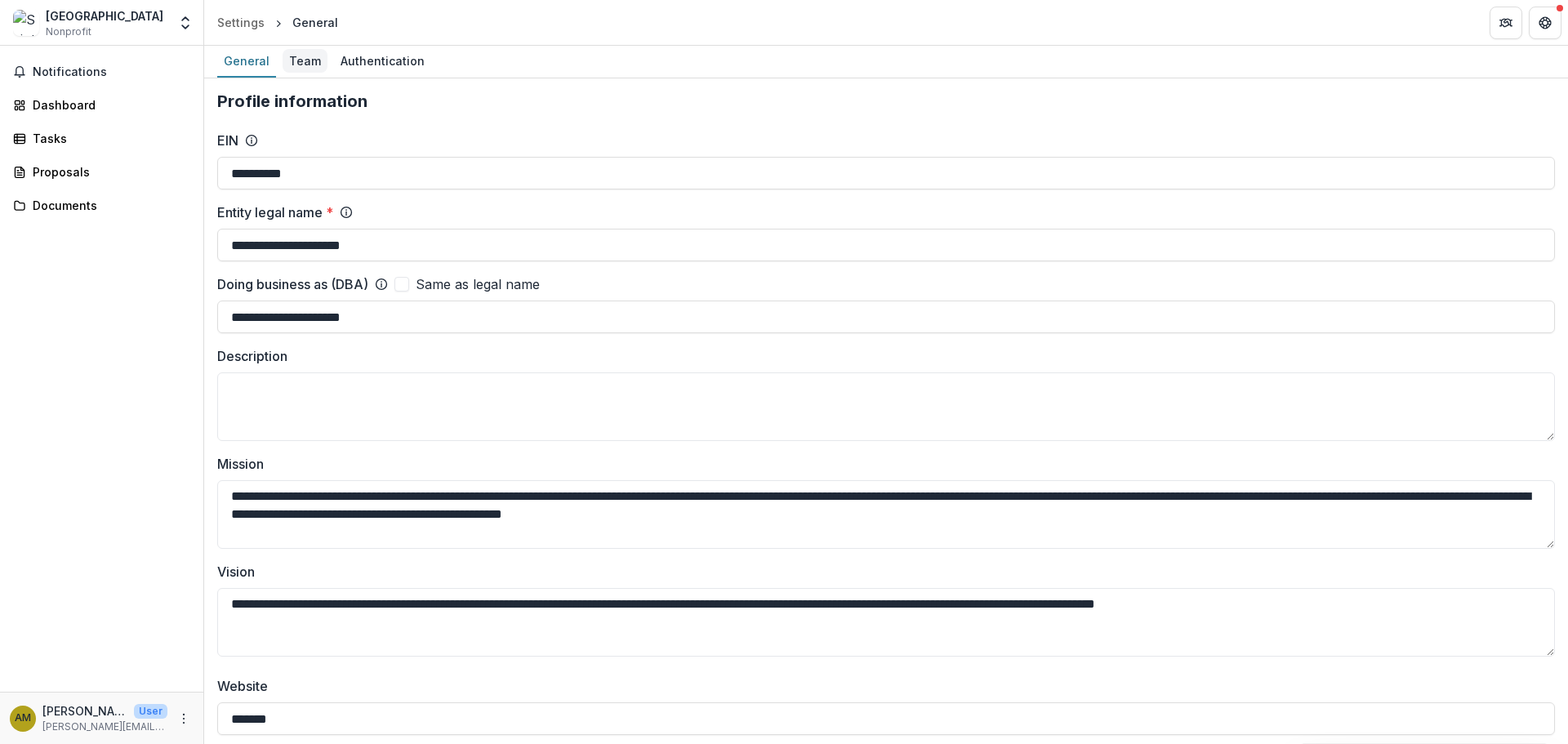
click at [294, 60] on div "Team" at bounding box center [305, 61] width 45 height 24
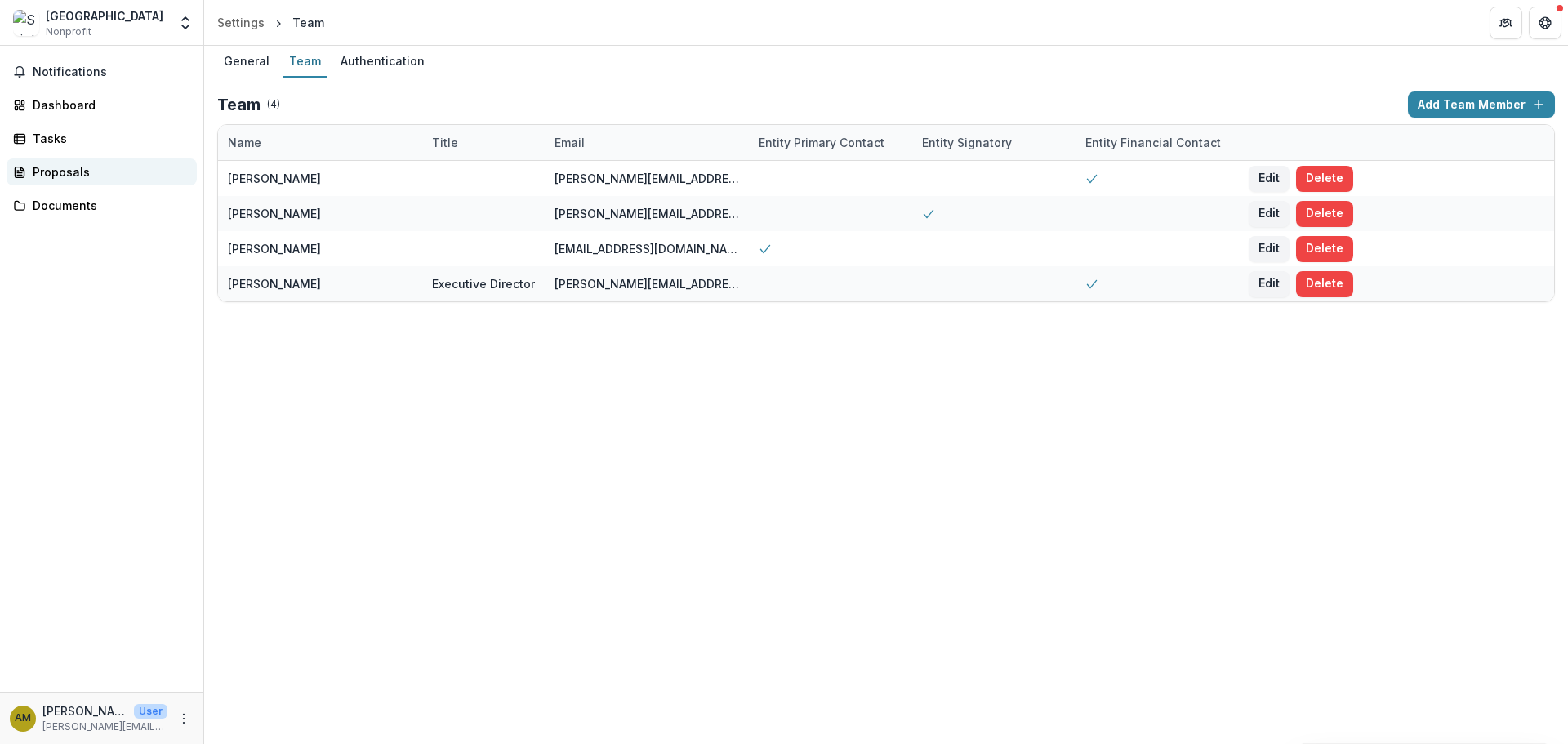
click at [57, 177] on div "Proposals" at bounding box center [108, 172] width 151 height 17
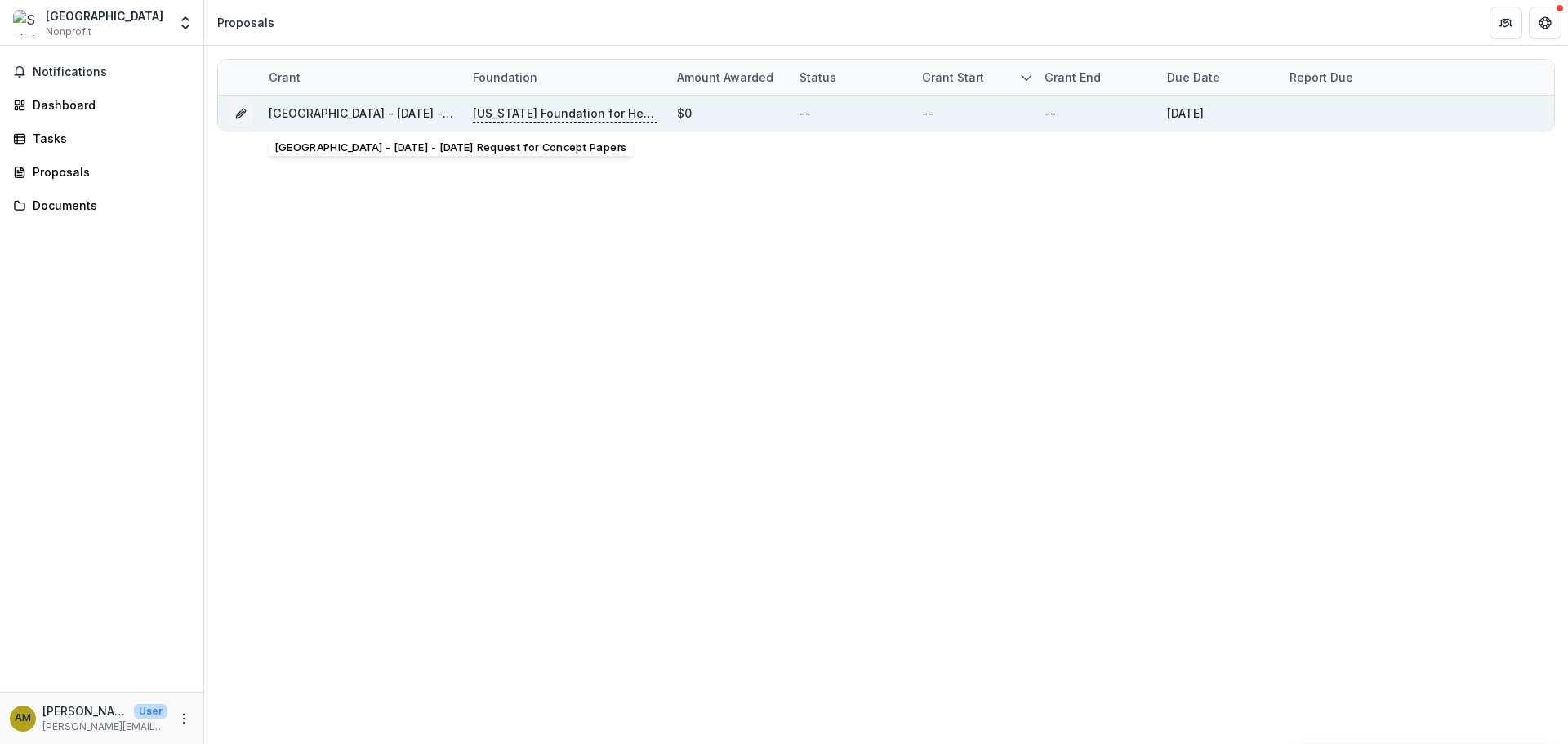
click at [333, 117] on link "[GEOGRAPHIC_DATA] - [DATE] - [DATE] Request for Concept Papers" at bounding box center [458, 113] width 379 height 14
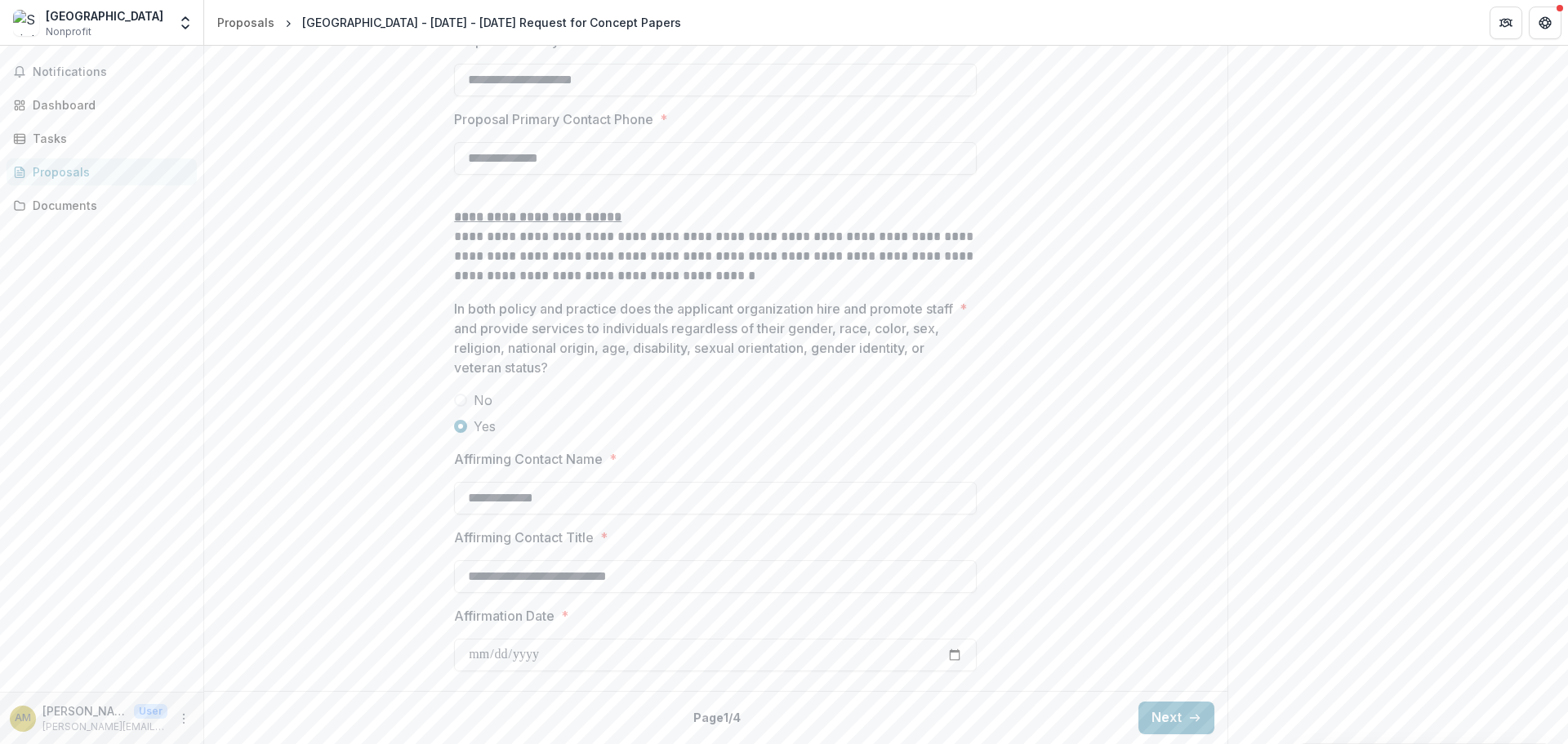
scroll to position [2441, 0]
click at [1169, 713] on button "Next" at bounding box center [1176, 717] width 76 height 33
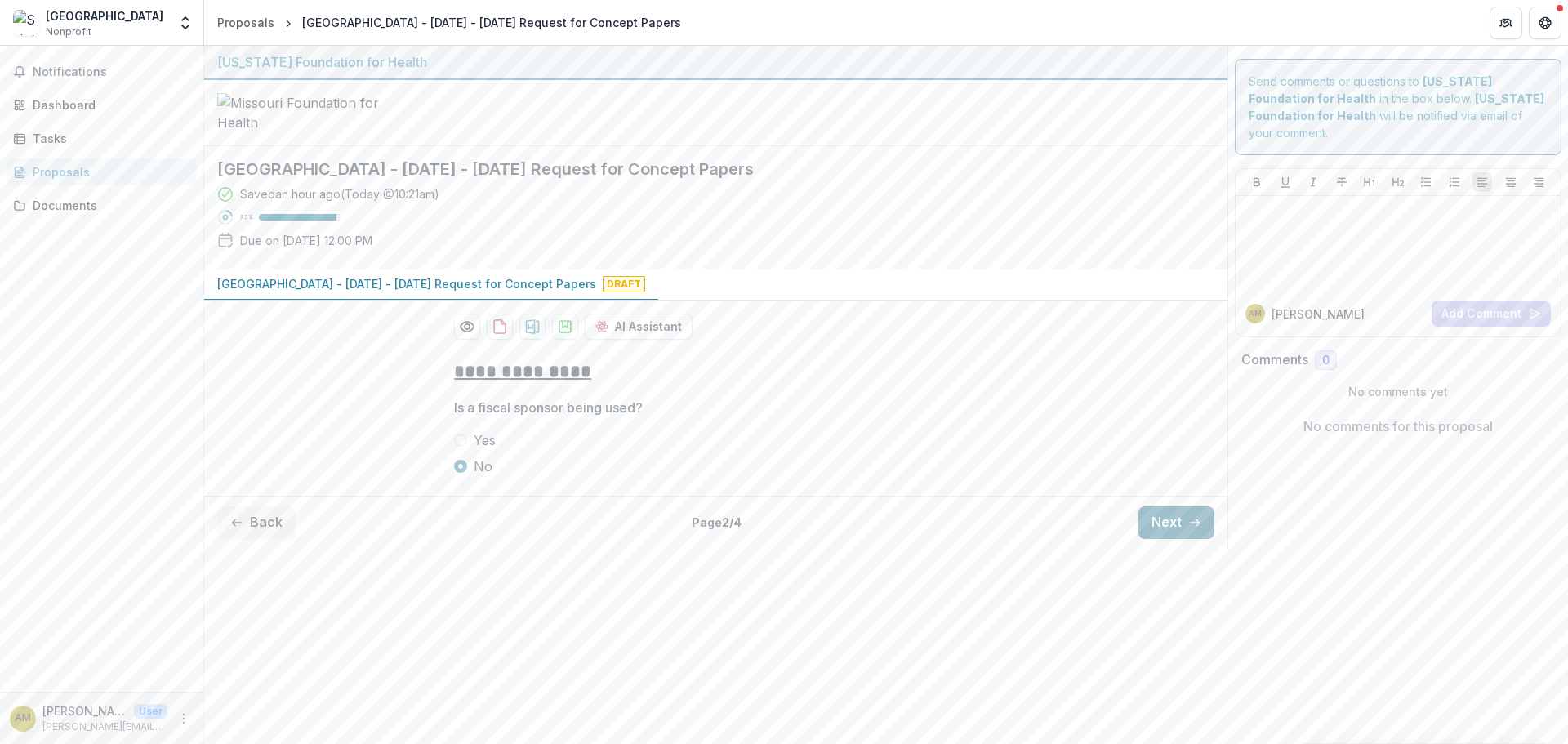
scroll to position [0, 0]
click at [1170, 539] on button "Next" at bounding box center [1176, 522] width 76 height 33
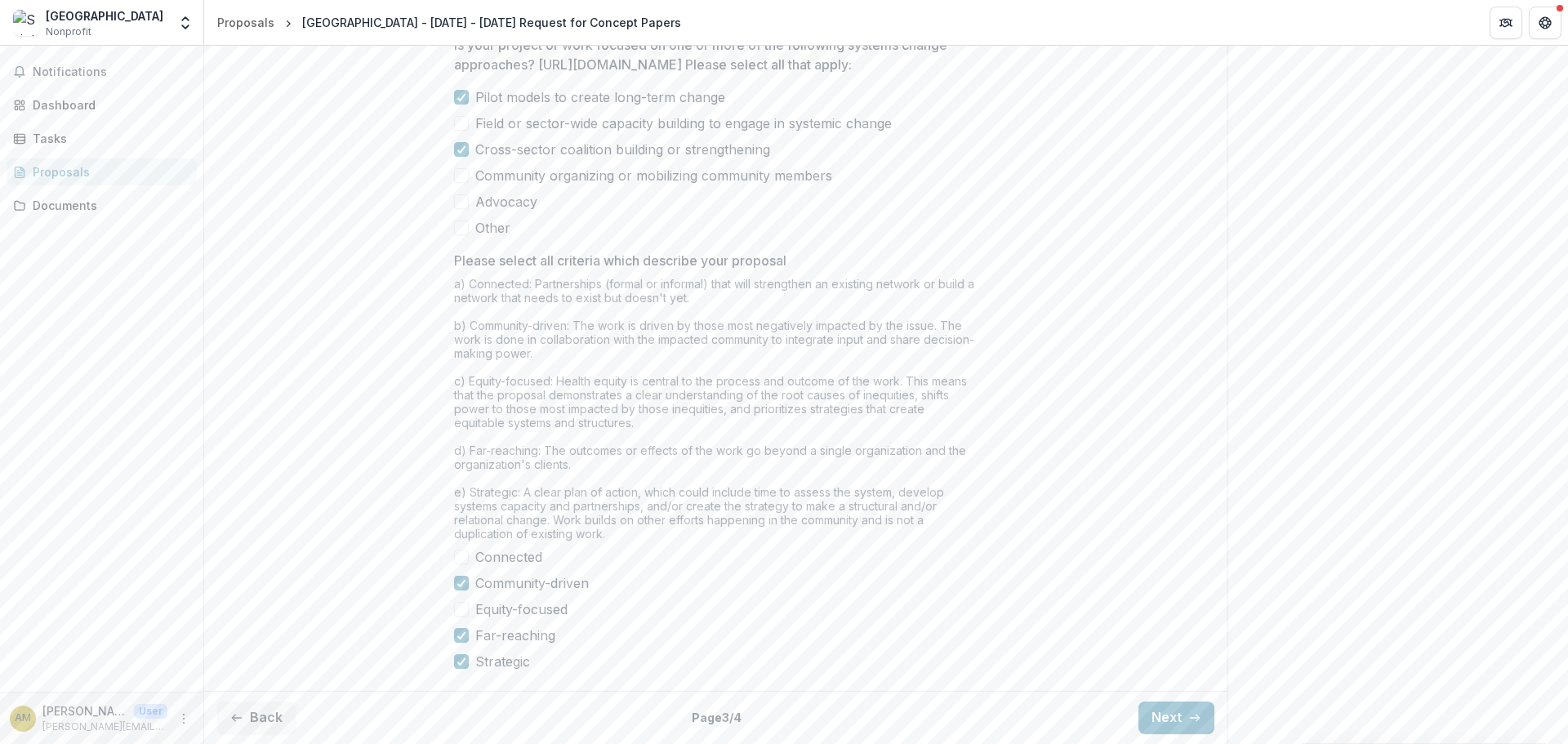
scroll to position [1306, 0]
click at [1164, 722] on button "Next" at bounding box center [1176, 717] width 76 height 33
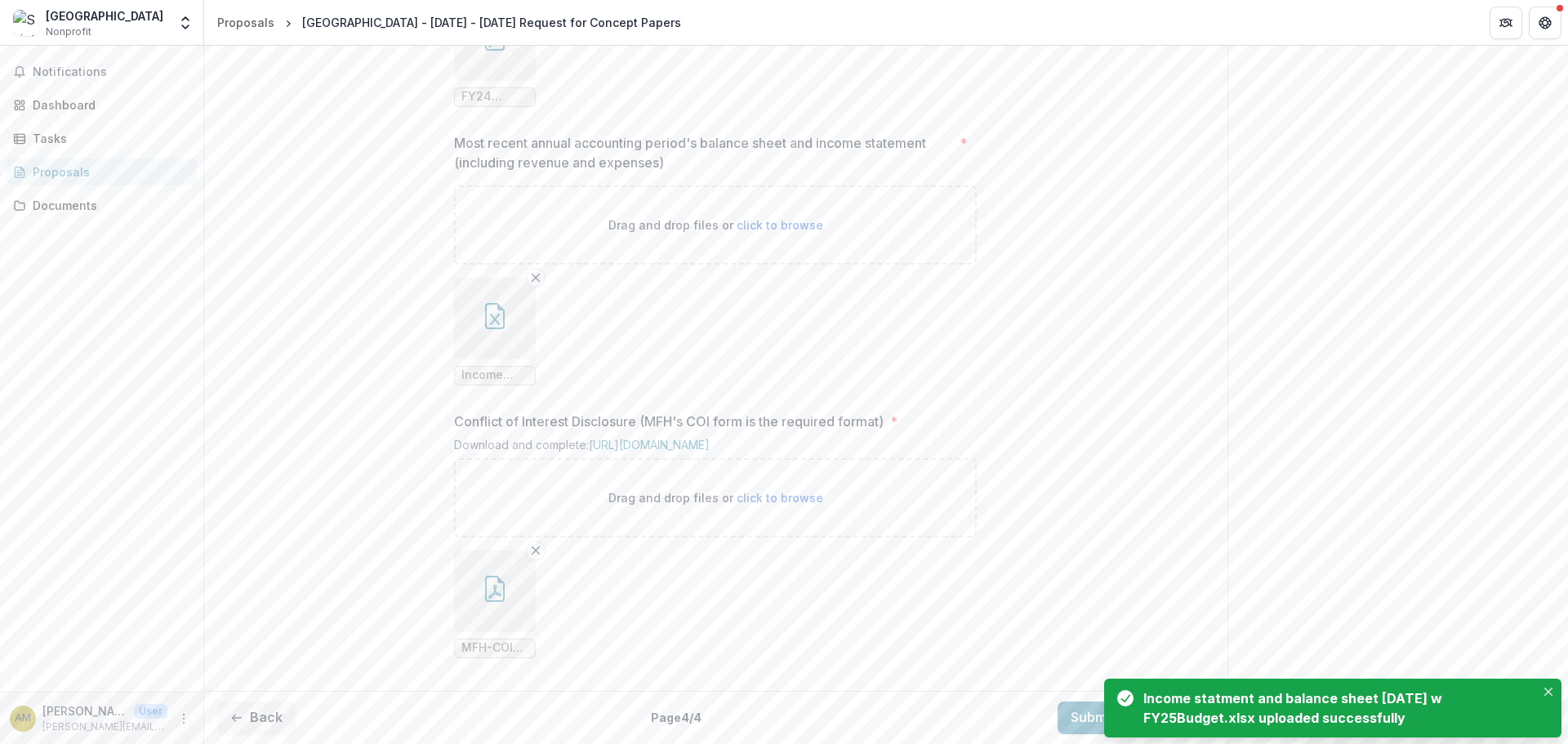
scroll to position [1740, 0]
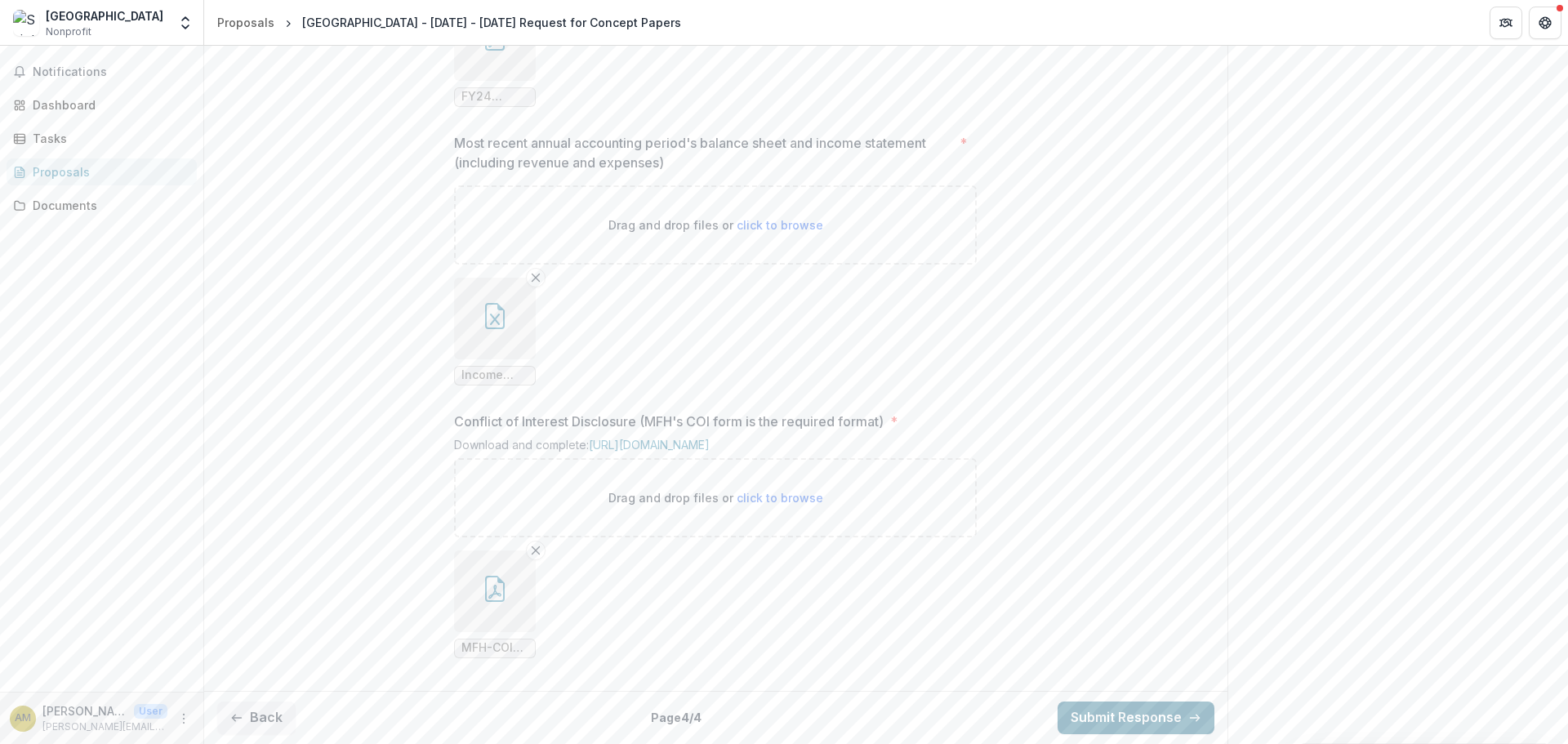
click at [1097, 716] on button "Submit Response" at bounding box center [1136, 717] width 157 height 33
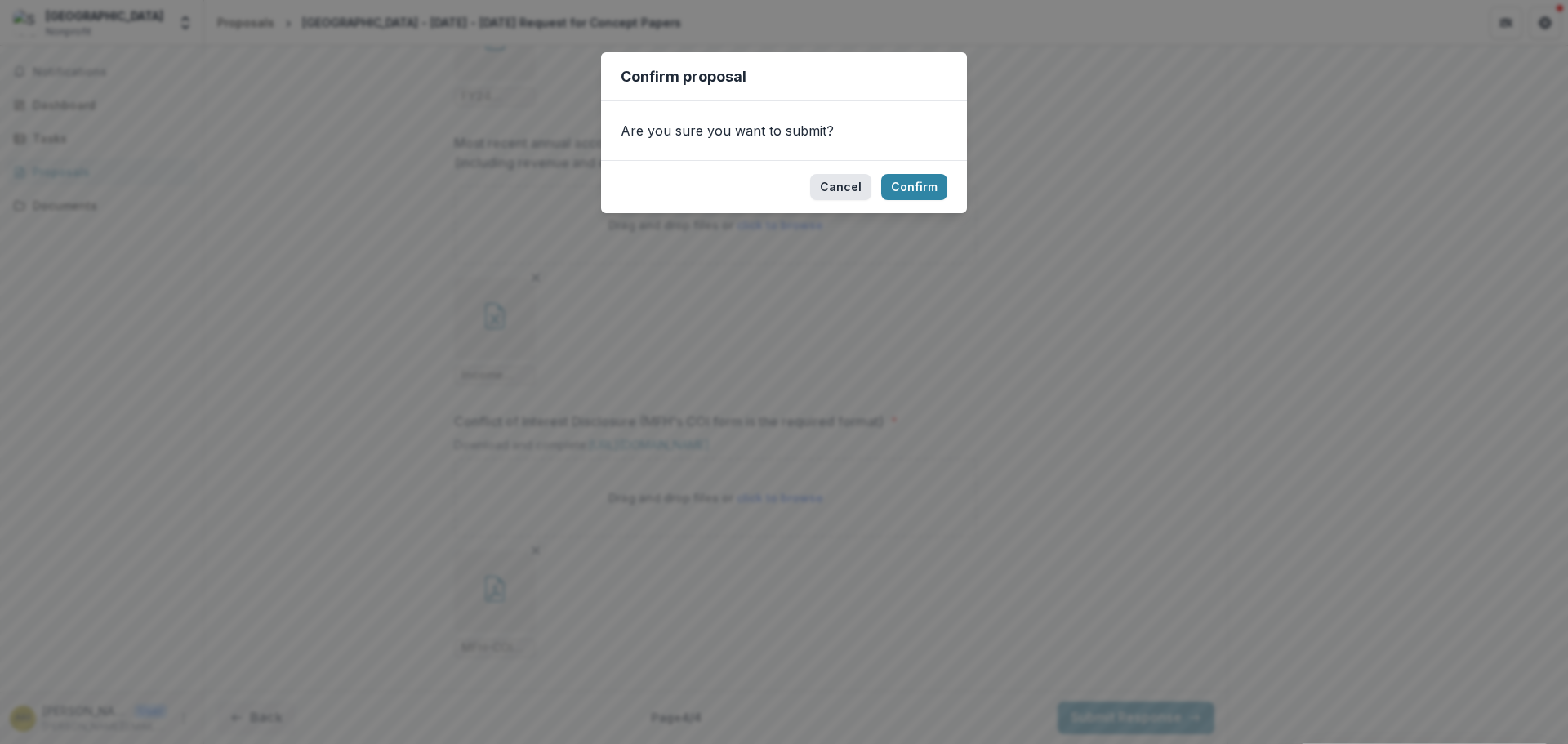
click at [827, 186] on button "Cancel" at bounding box center [841, 186] width 62 height 26
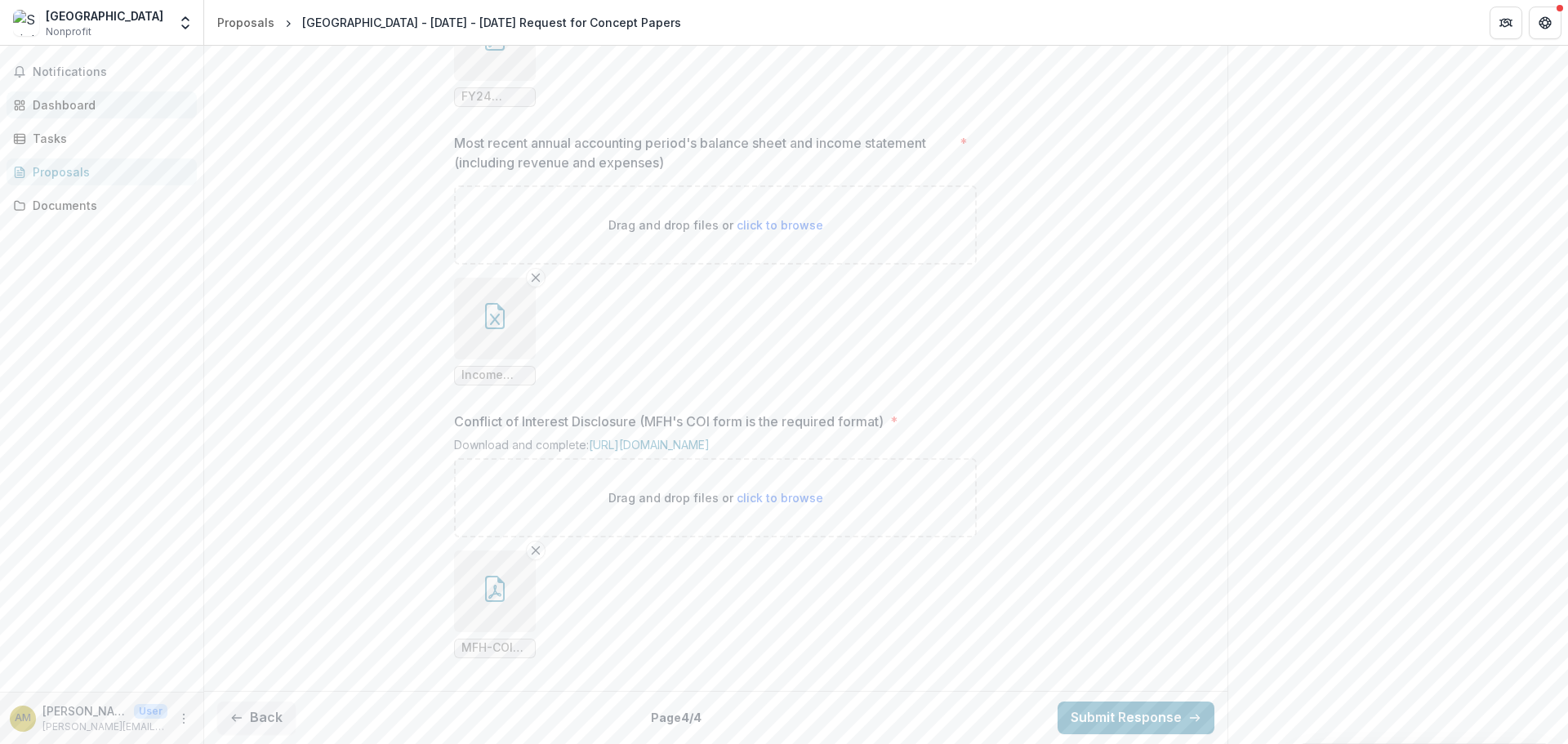
click at [68, 105] on div "Dashboard" at bounding box center [108, 104] width 151 height 17
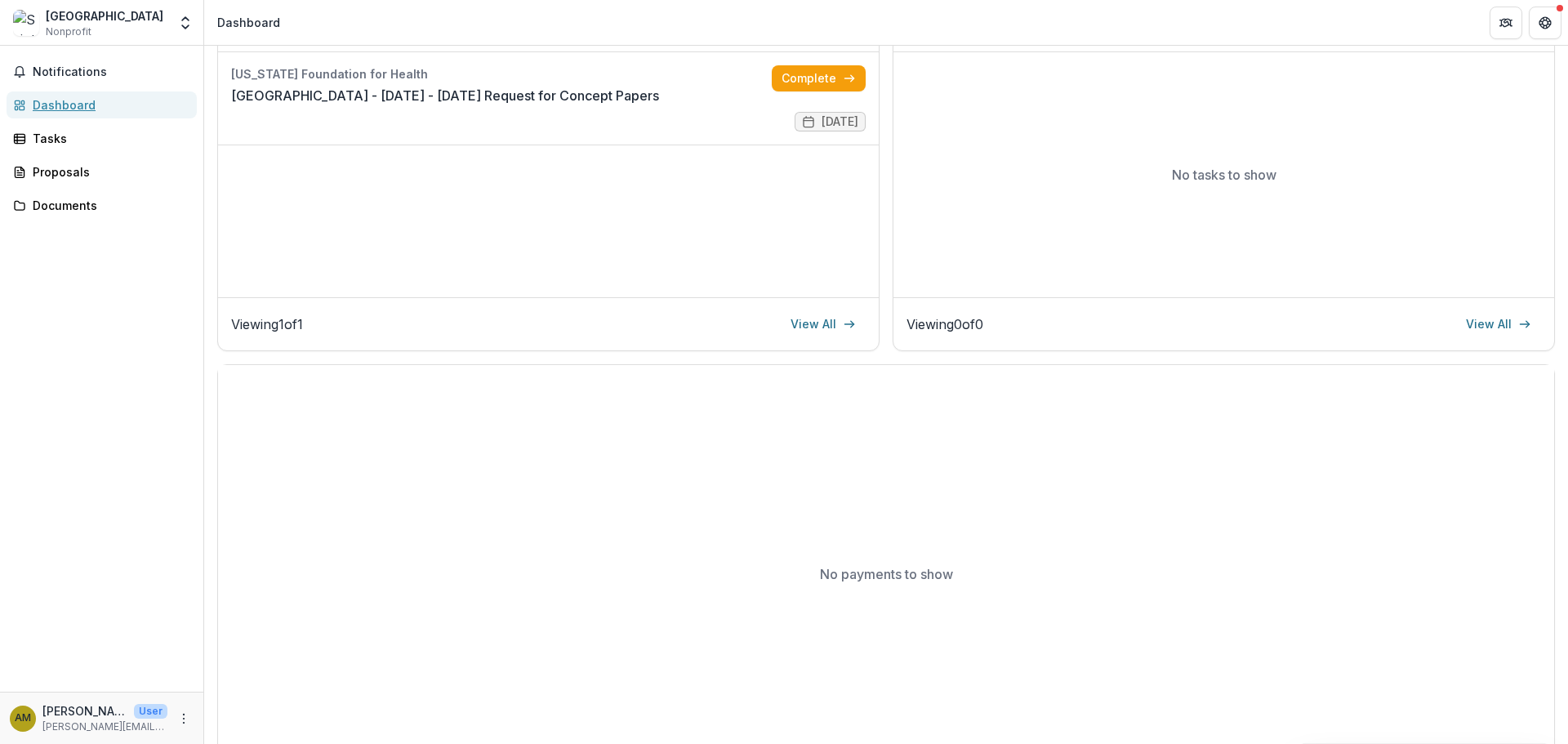
scroll to position [245, 0]
